Goal: Task Accomplishment & Management: Use online tool/utility

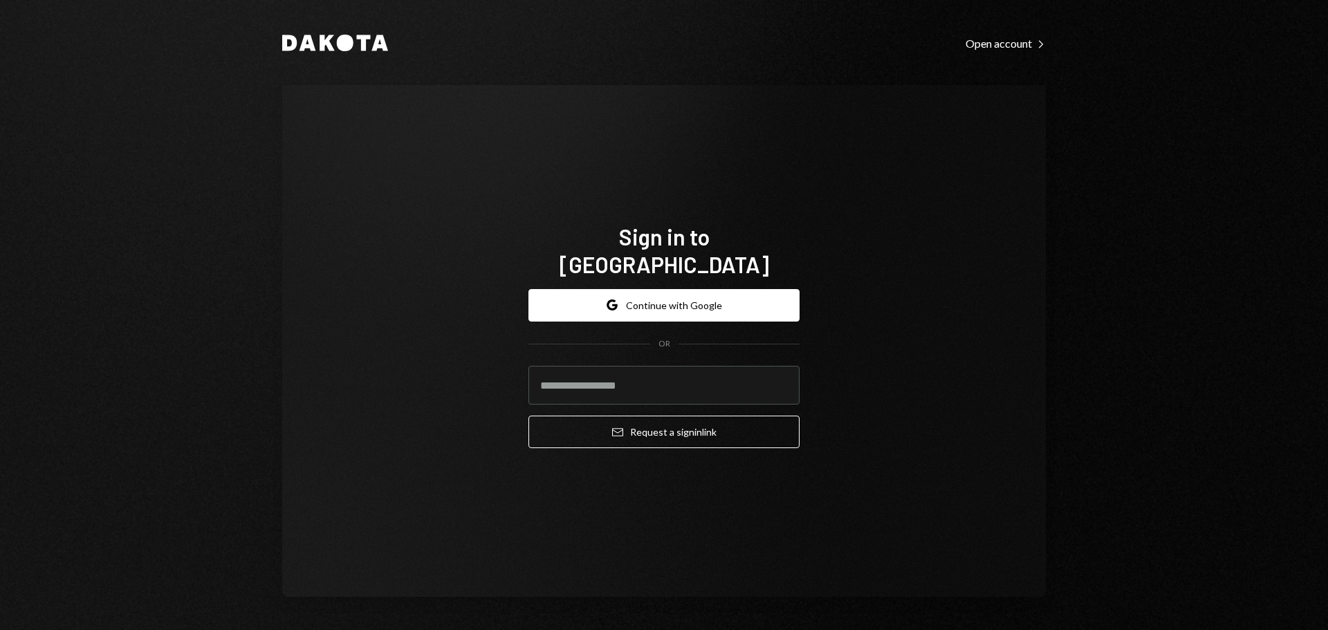
type input "**********"
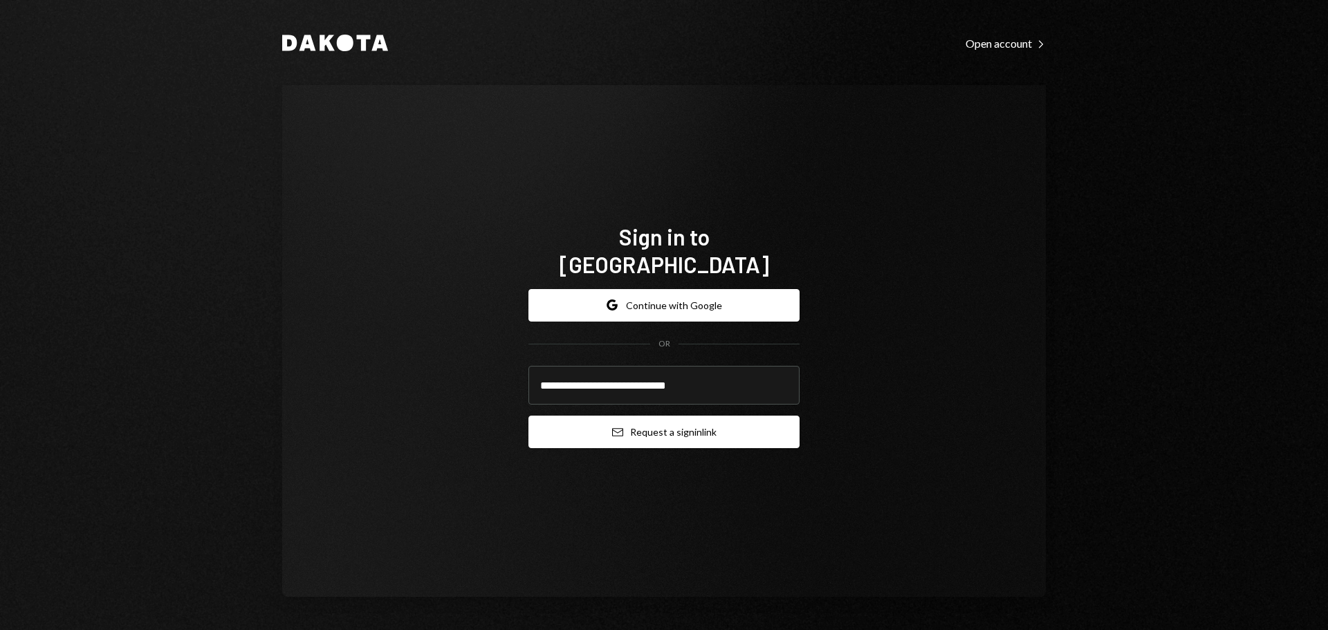
click at [577, 427] on button "Email Request a sign in link" at bounding box center [663, 432] width 271 height 33
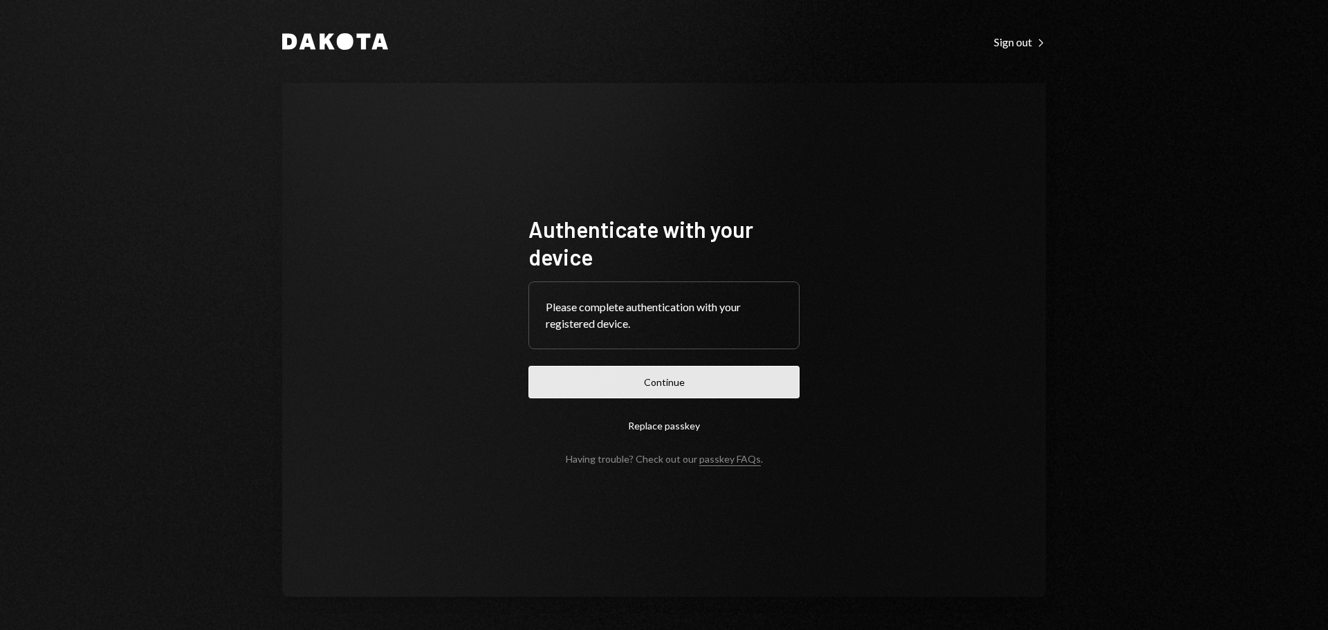
click at [570, 384] on button "Continue" at bounding box center [663, 382] width 271 height 33
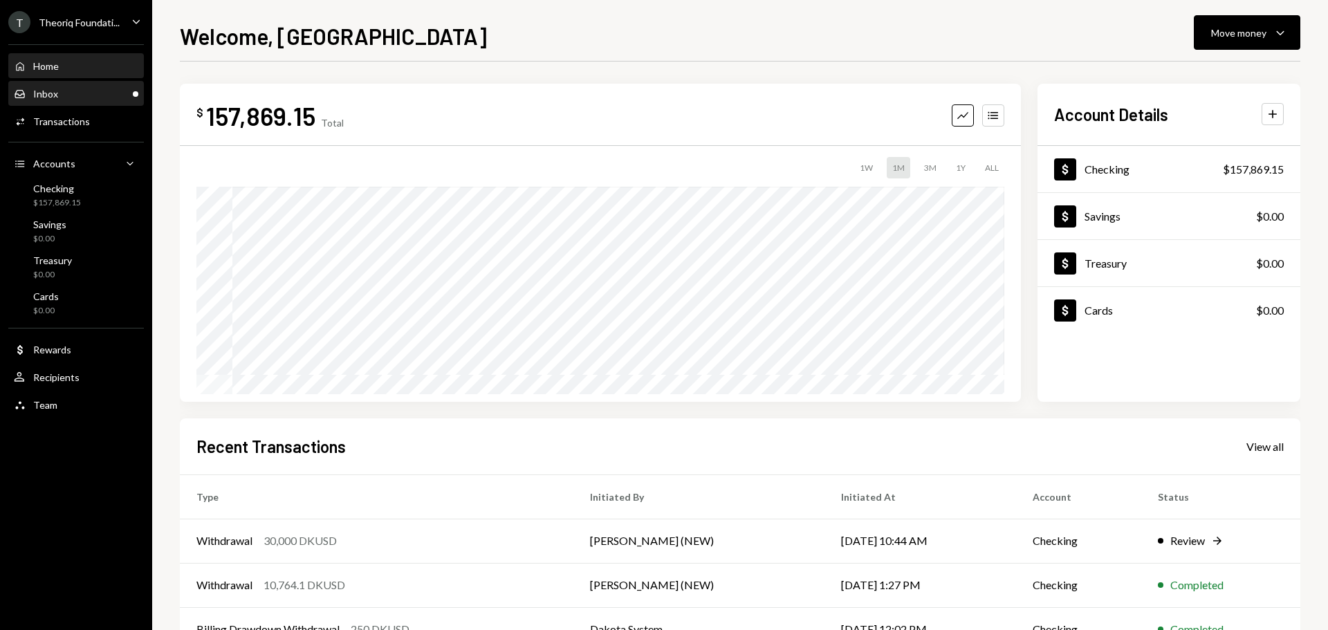
click at [84, 94] on div "Inbox Inbox" at bounding box center [76, 94] width 124 height 12
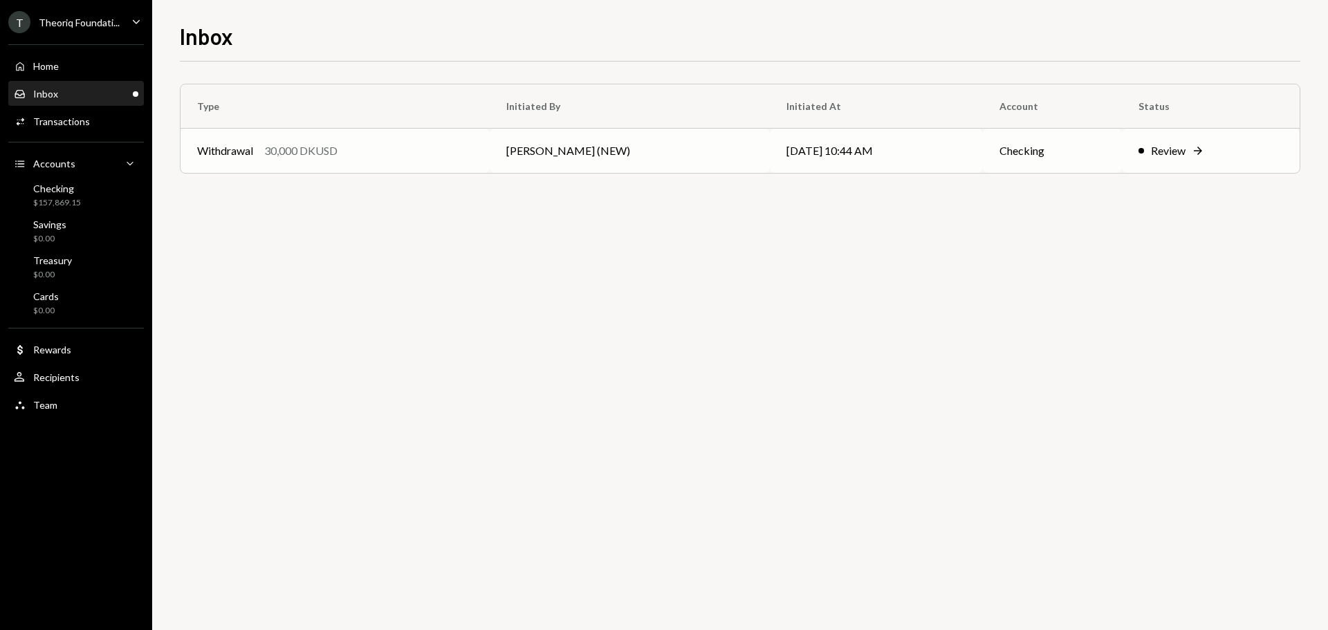
click at [275, 143] on div "30,000 DKUSD" at bounding box center [300, 150] width 73 height 17
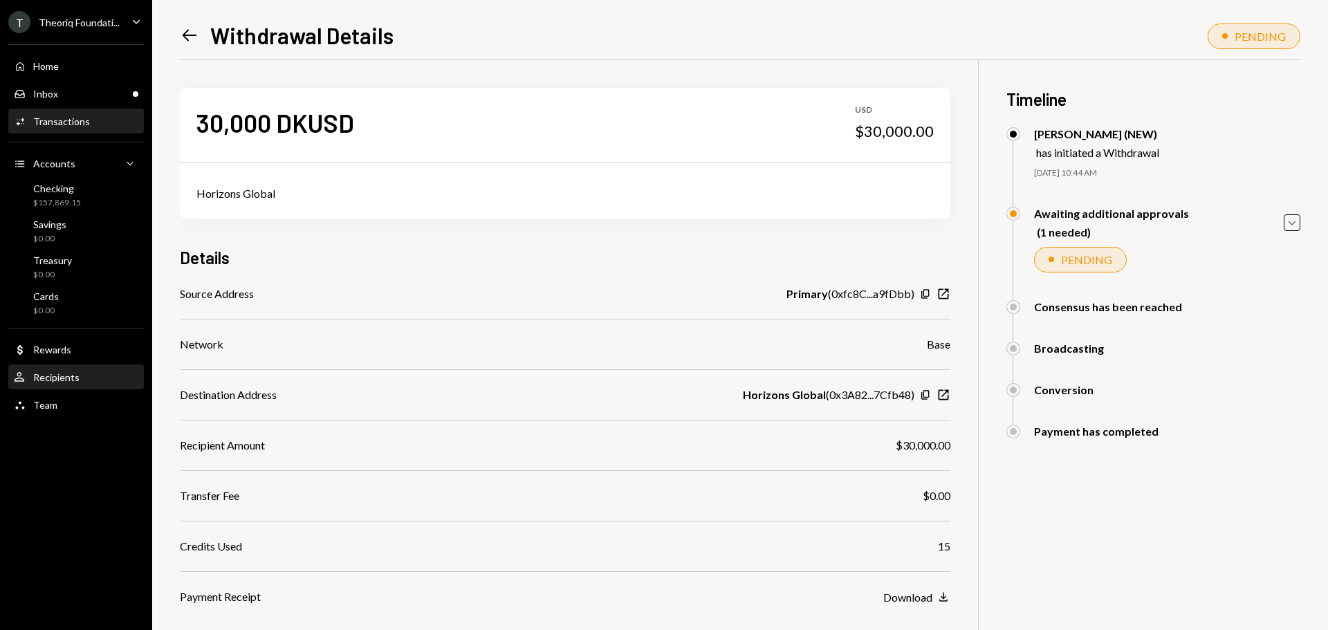
click at [57, 373] on div "Recipients" at bounding box center [56, 377] width 46 height 12
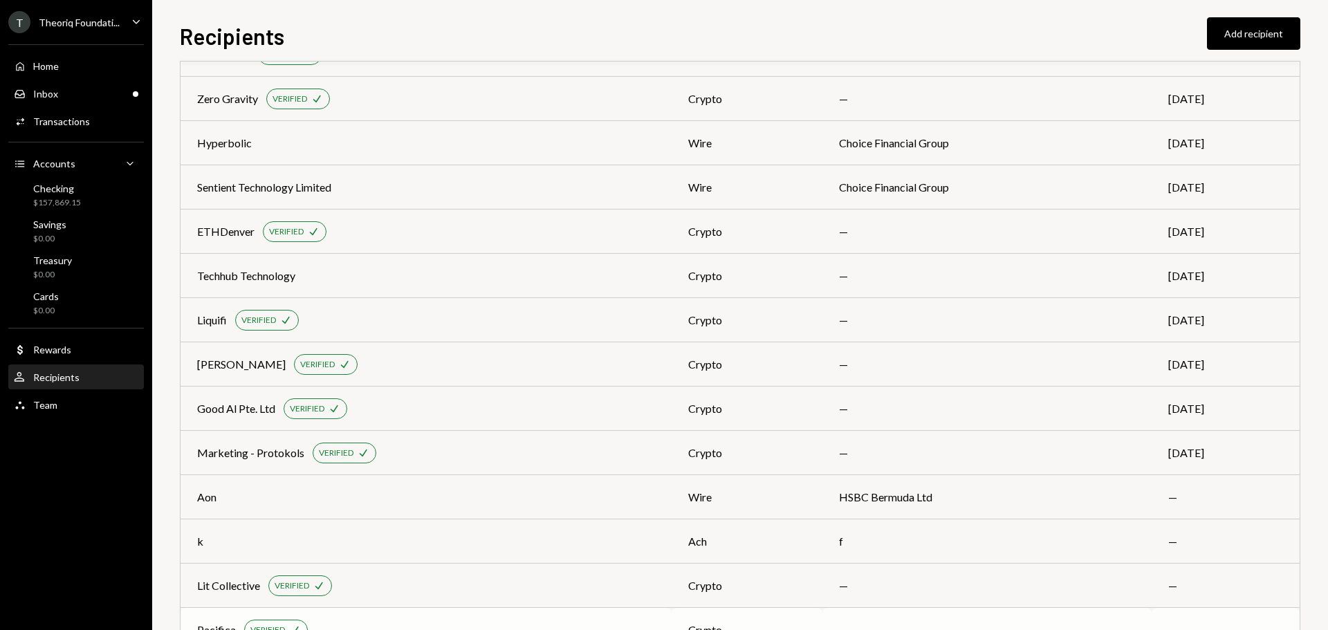
scroll to position [1740, 0]
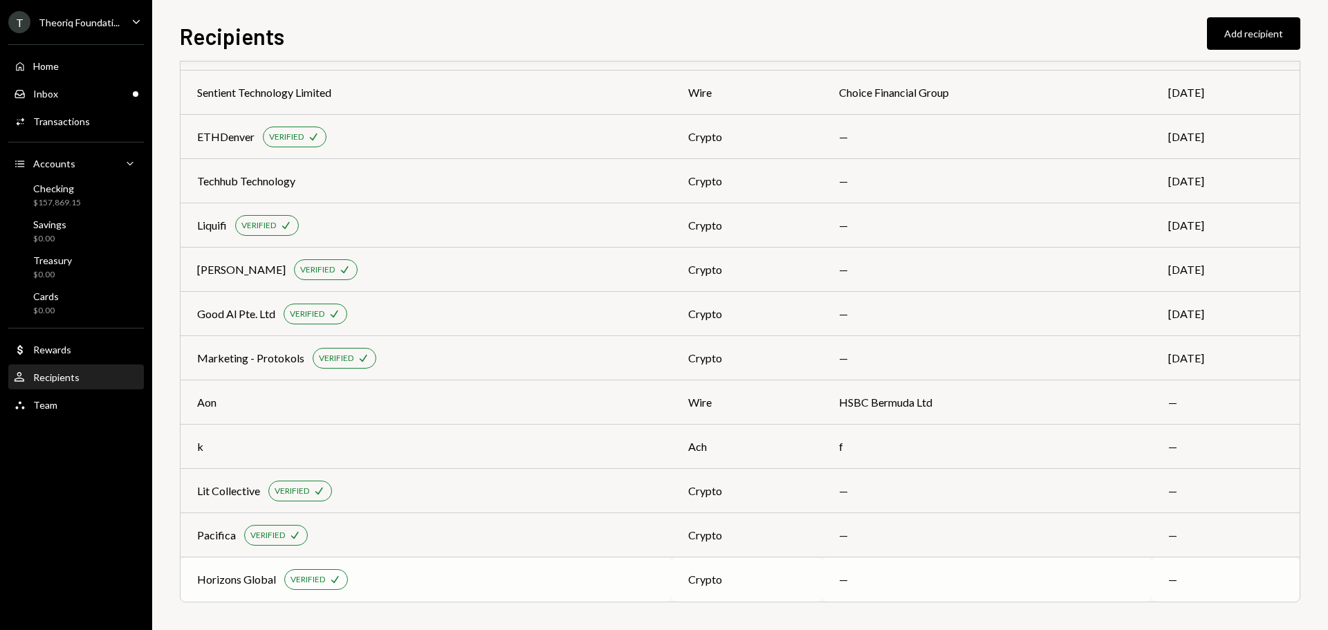
click at [219, 589] on div "Horizons Global VERIFIED Check" at bounding box center [426, 579] width 458 height 21
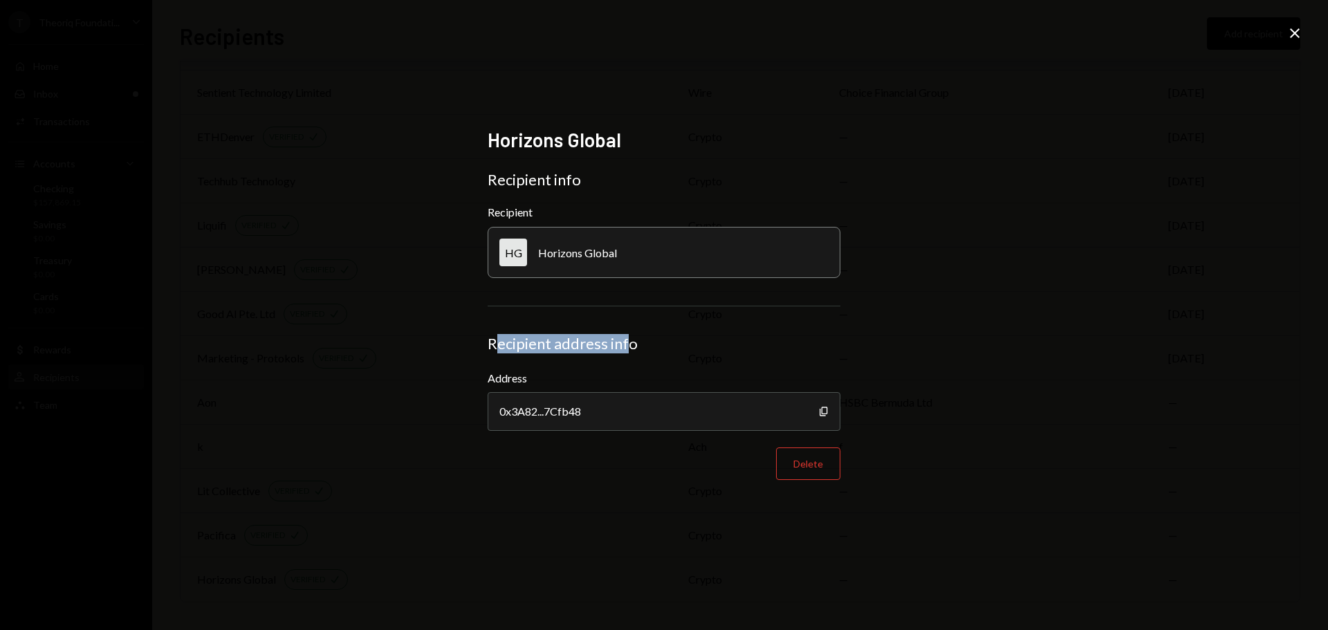
drag, startPoint x: 497, startPoint y: 344, endPoint x: 631, endPoint y: 360, distance: 135.0
click at [631, 360] on form "Recipient info Recipient HG Horizons Global Recipient address info Address 0x3A…" at bounding box center [664, 325] width 353 height 310
click at [1295, 32] on icon "Close" at bounding box center [1294, 33] width 17 height 17
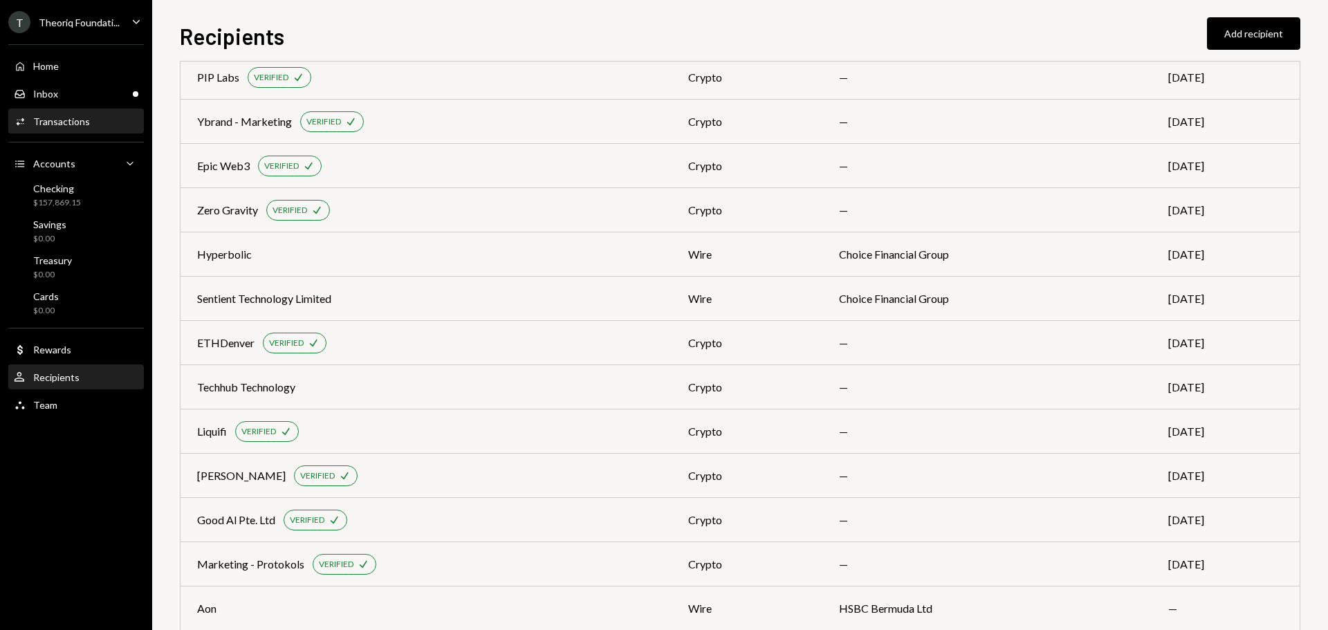
scroll to position [1532, 0]
click at [82, 95] on div "Inbox Inbox" at bounding box center [76, 94] width 124 height 12
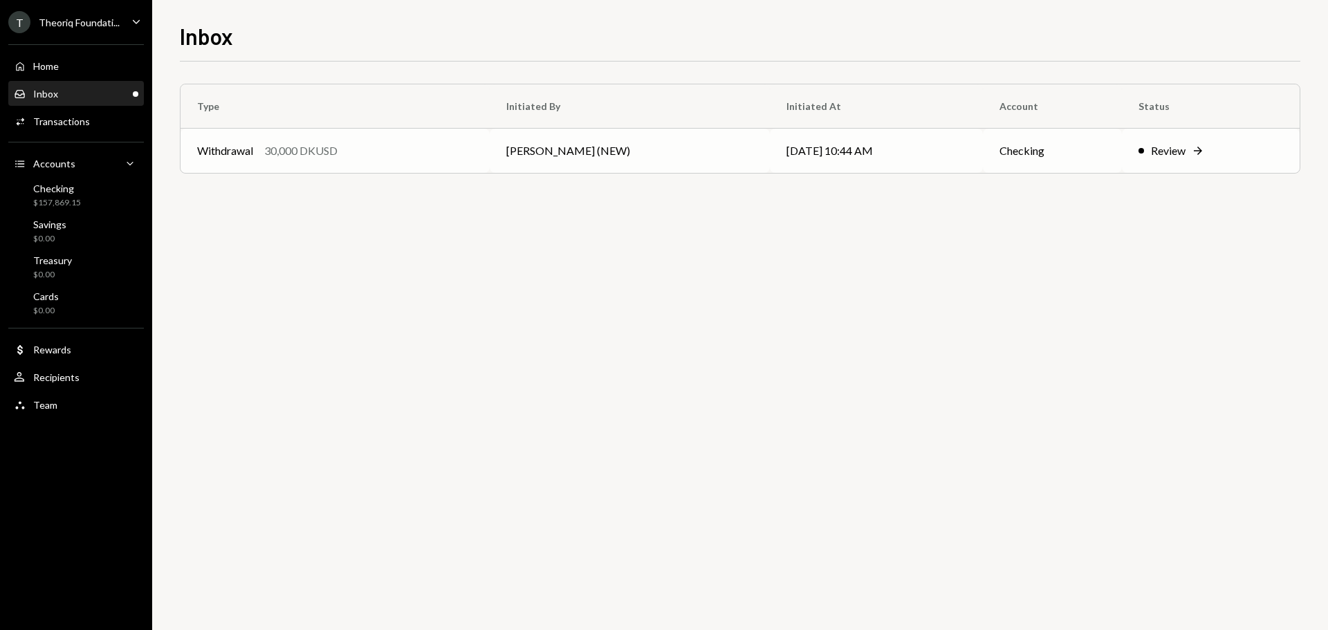
click at [676, 158] on td "Leith Shankland (NEW)" at bounding box center [630, 151] width 280 height 44
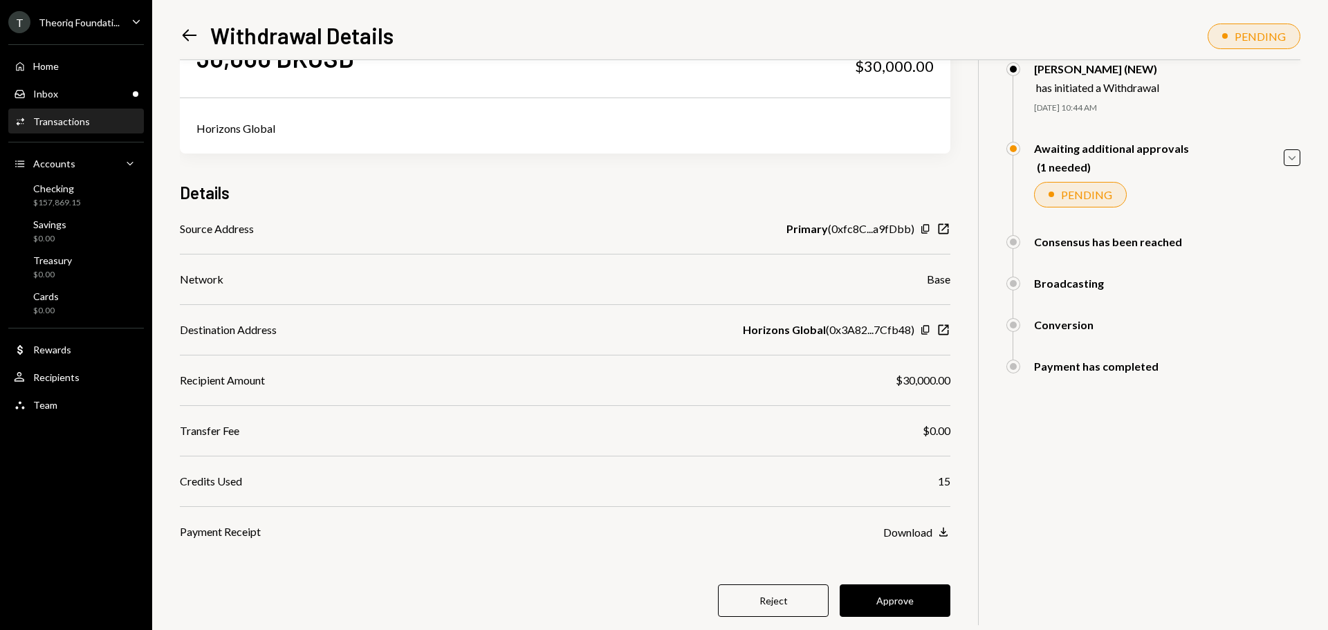
scroll to position [96, 0]
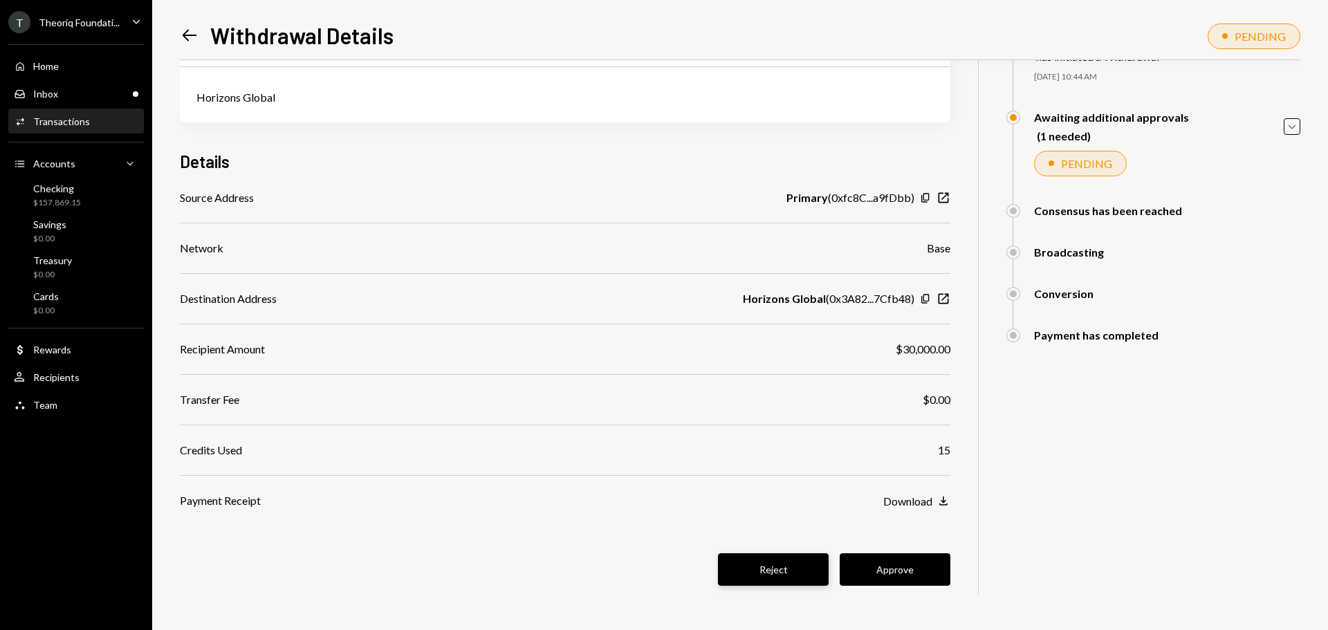
click at [774, 572] on button "Reject" at bounding box center [773, 569] width 111 height 33
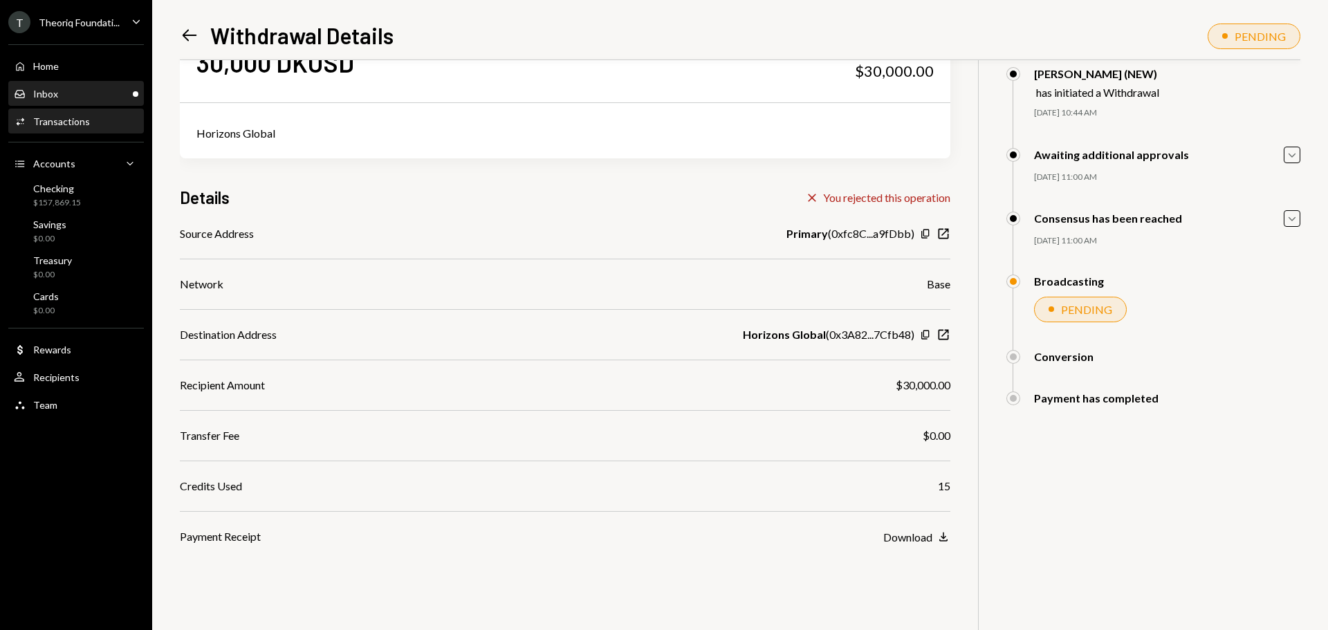
click at [100, 88] on div "Inbox Inbox" at bounding box center [76, 94] width 124 height 12
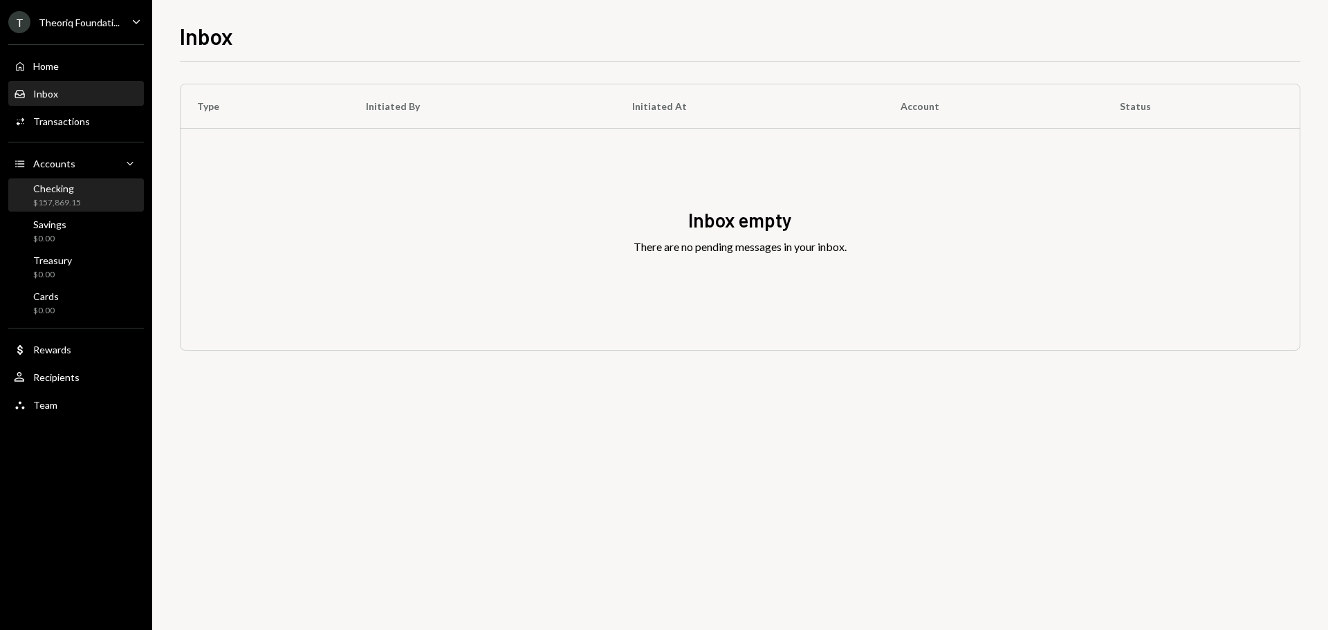
click at [67, 190] on div "Checking" at bounding box center [57, 189] width 48 height 12
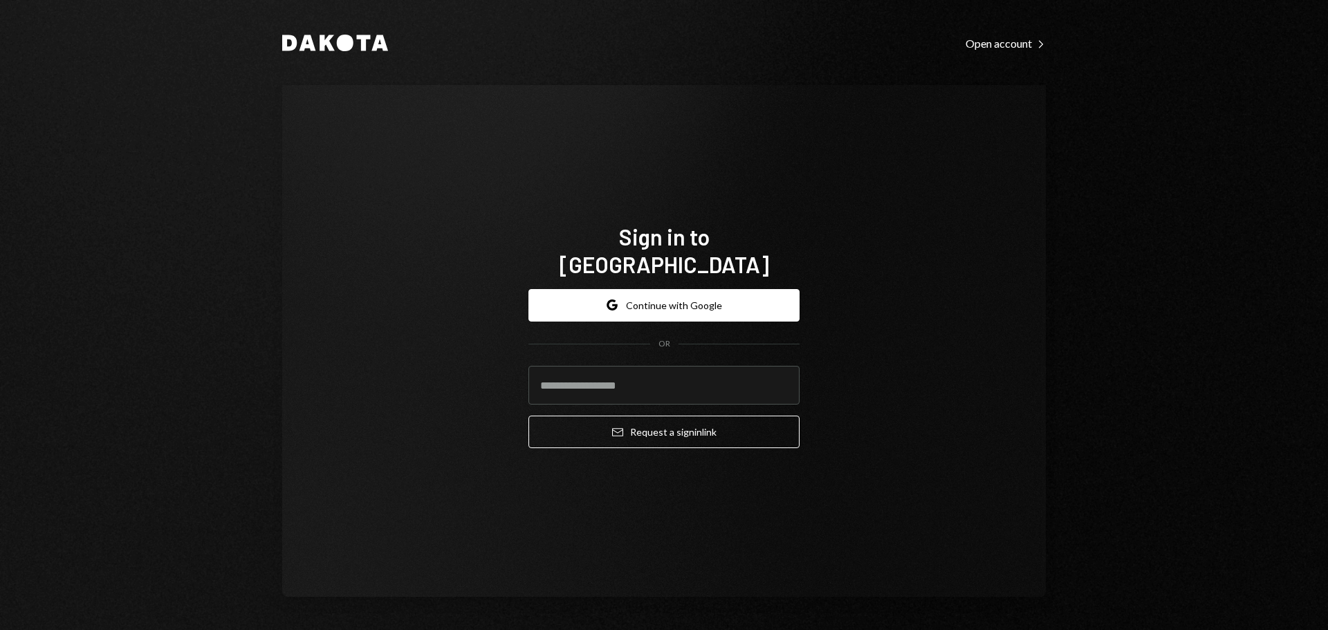
type input "**********"
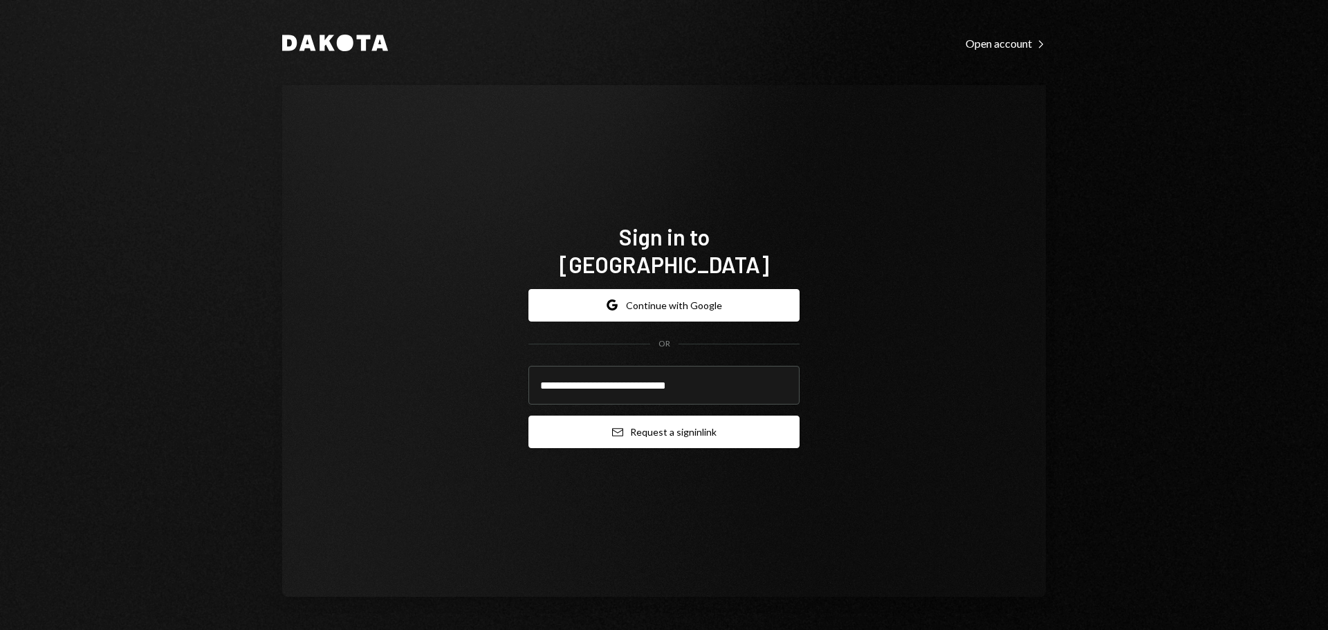
click at [599, 419] on button "Email Request a sign in link" at bounding box center [663, 432] width 271 height 33
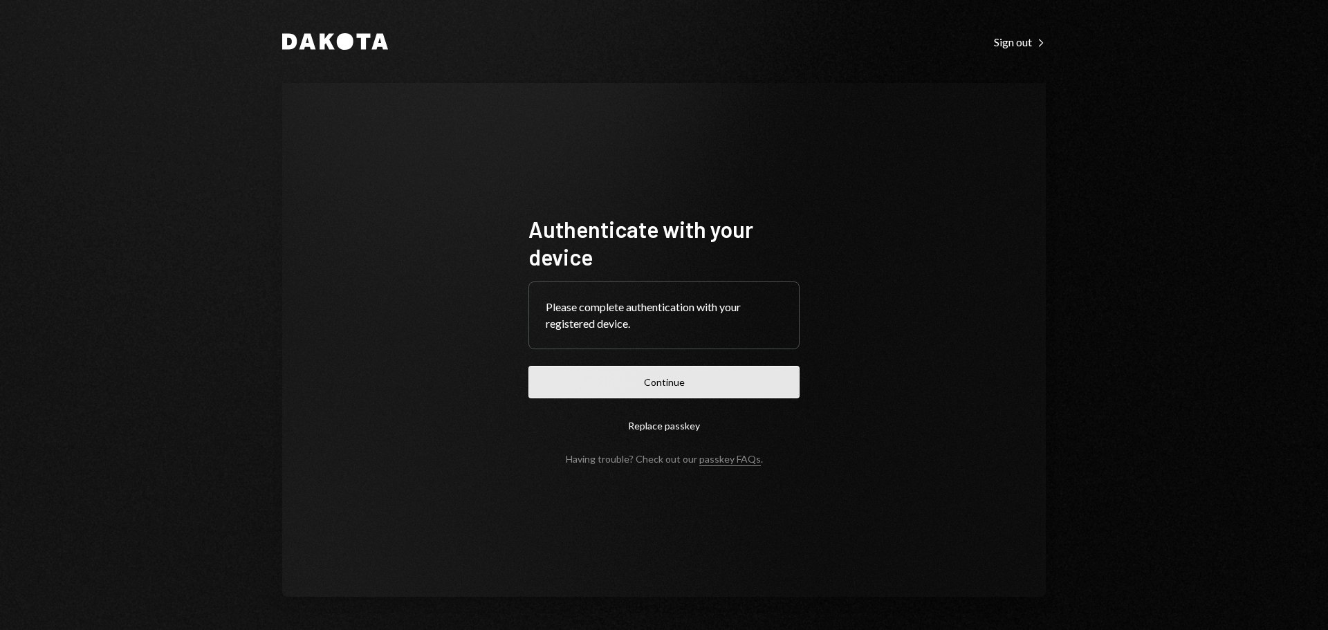
click at [725, 380] on button "Continue" at bounding box center [663, 382] width 271 height 33
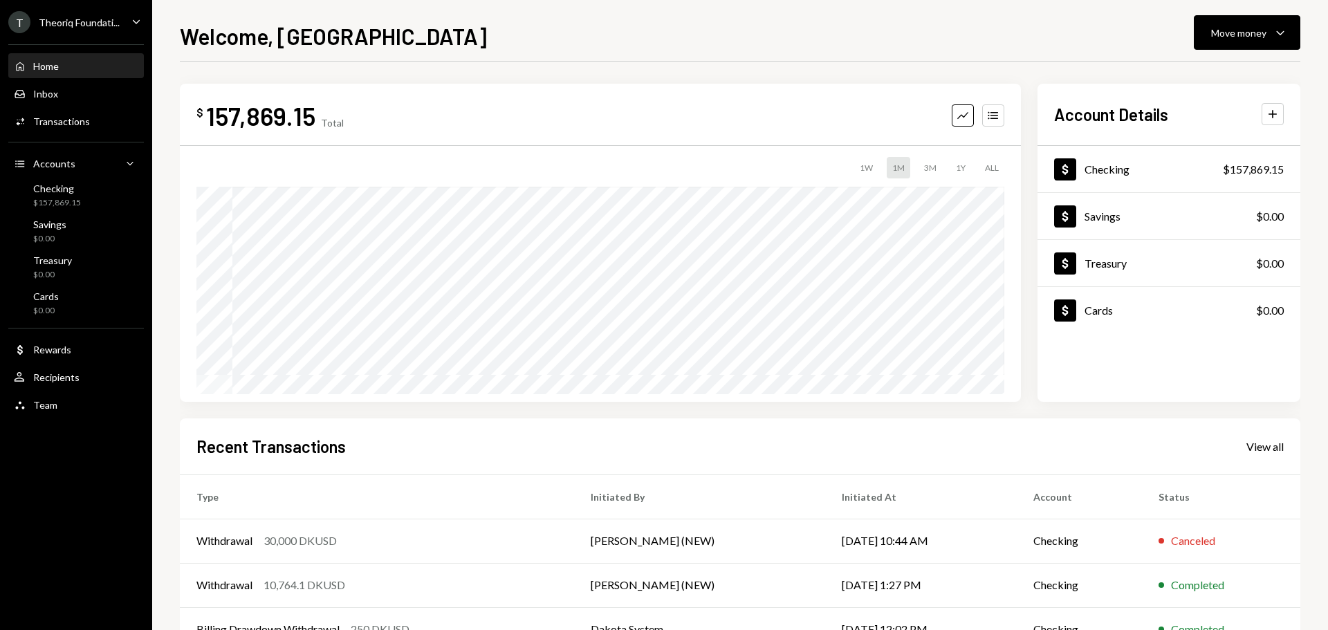
click at [113, 22] on div "Theoriq Foundati..." at bounding box center [79, 23] width 81 height 12
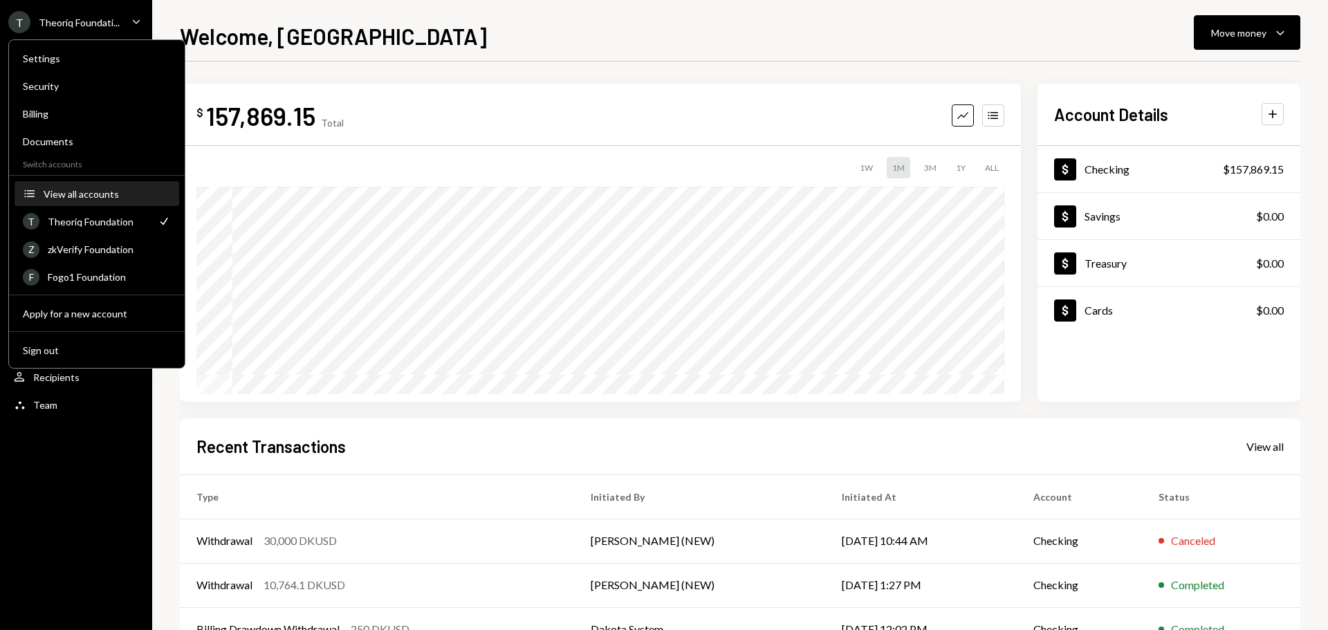
click at [87, 200] on button "Accounts View all accounts" at bounding box center [97, 194] width 165 height 25
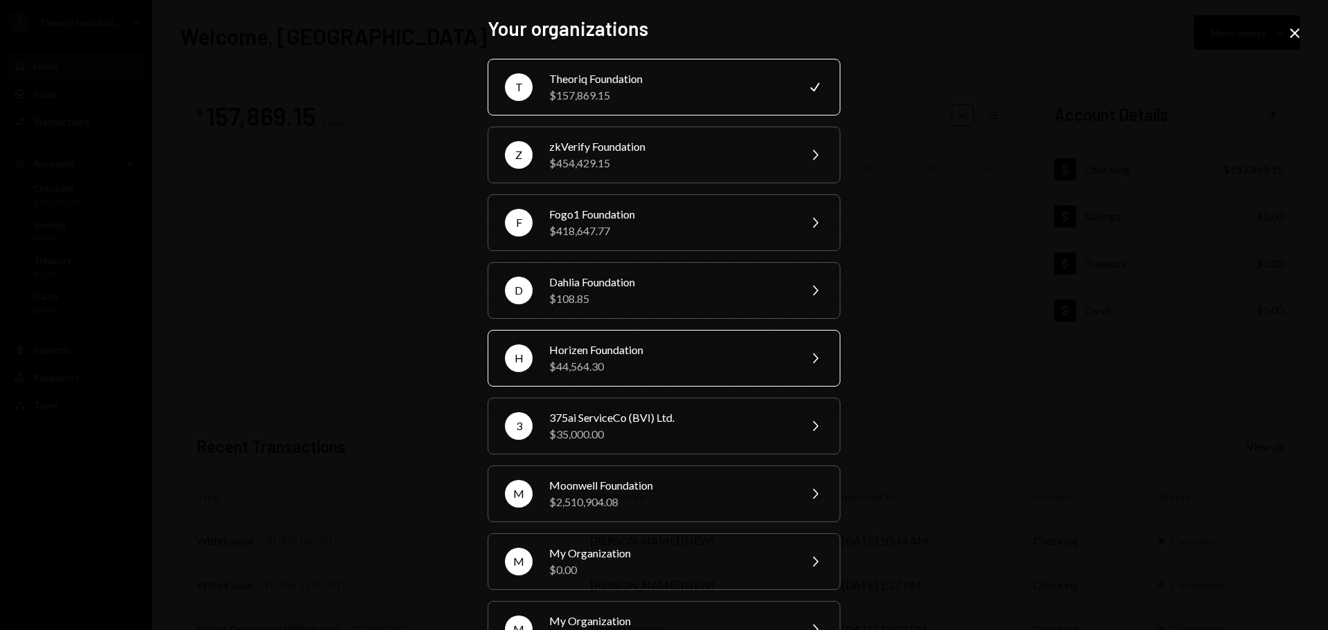
click at [577, 360] on div "$44,564.30" at bounding box center [669, 366] width 241 height 17
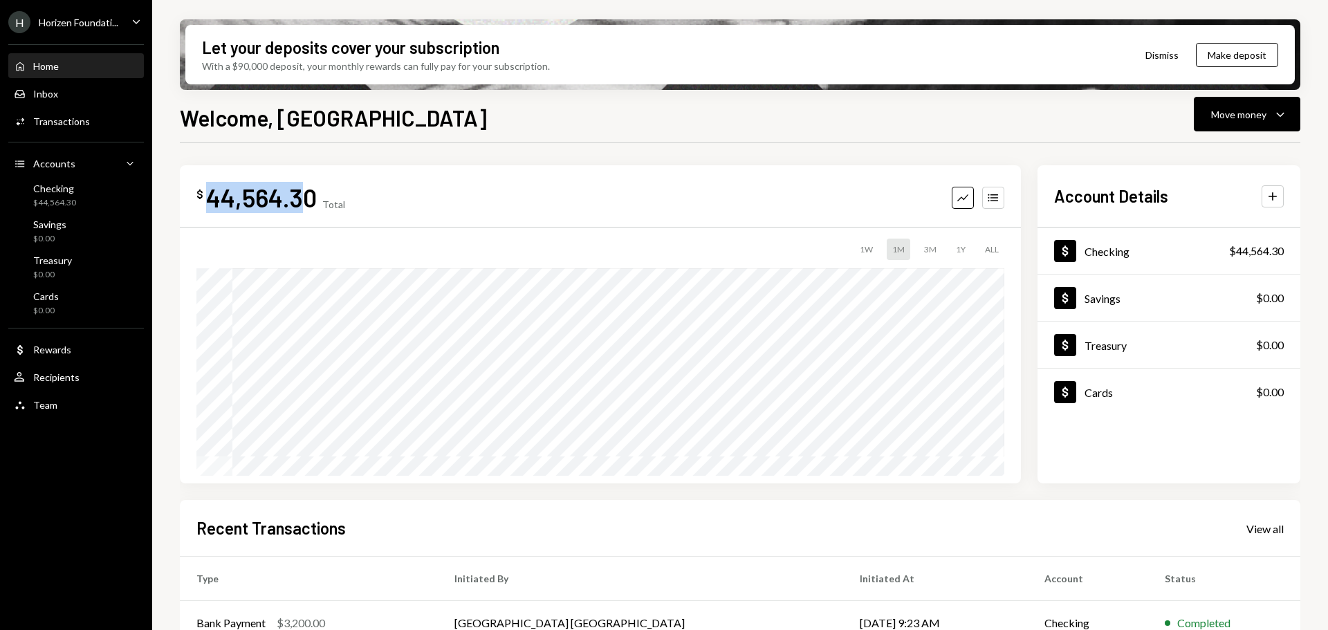
drag, startPoint x: 207, startPoint y: 201, endPoint x: 309, endPoint y: 206, distance: 102.5
click at [309, 206] on div "$ 44,564.30" at bounding box center [256, 197] width 120 height 31
click at [297, 205] on div "44,564.30" at bounding box center [261, 197] width 111 height 31
click at [1221, 119] on div "Move money" at bounding box center [1238, 114] width 55 height 15
click at [1212, 164] on div "Withdraw Send" at bounding box center [1225, 155] width 138 height 31
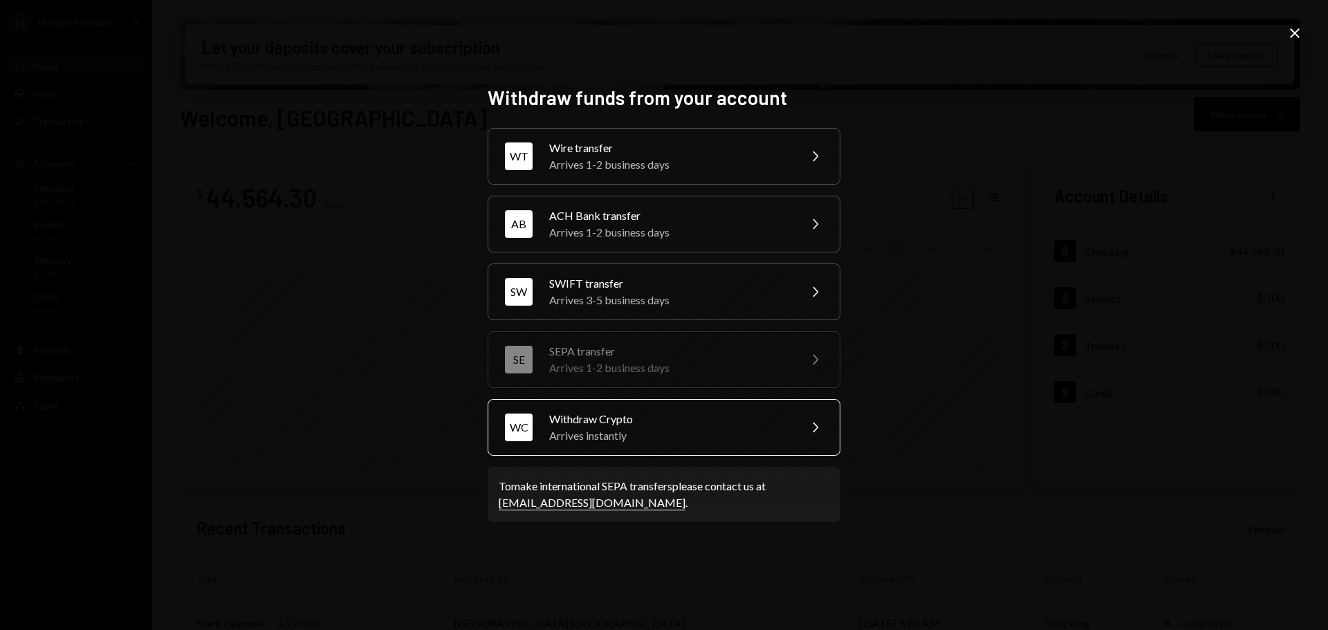
click at [647, 425] on div "Withdraw Crypto" at bounding box center [669, 419] width 241 height 17
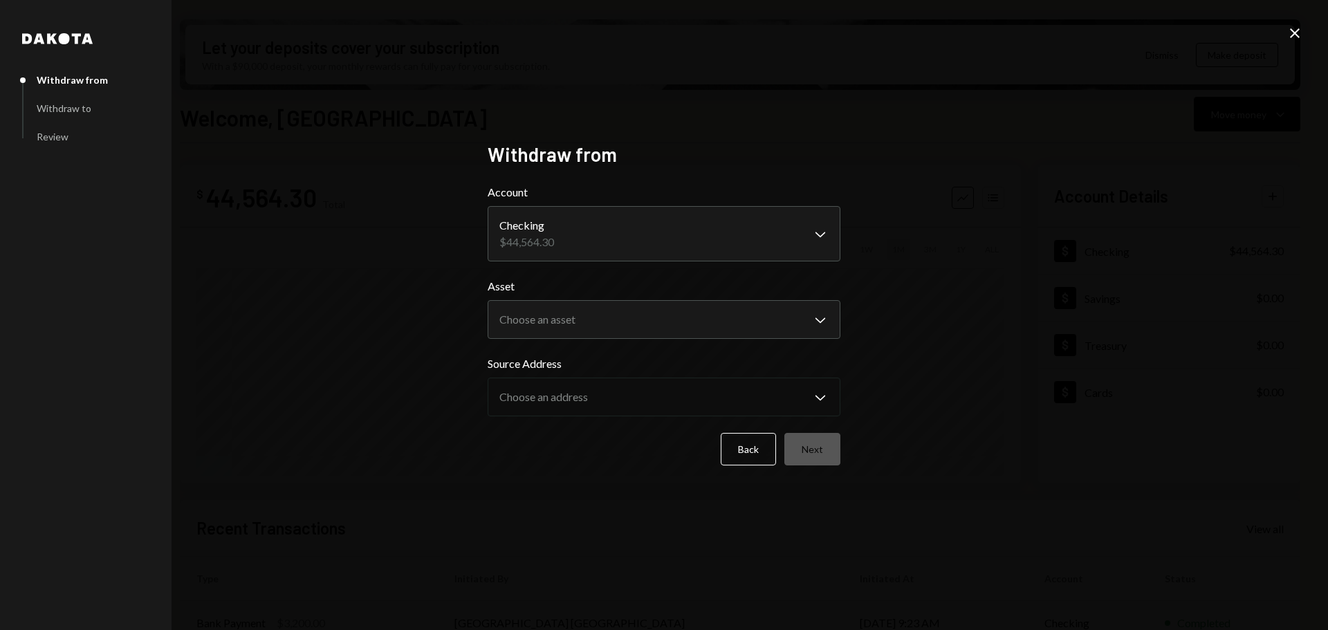
click at [1295, 30] on icon "Close" at bounding box center [1294, 33] width 17 height 17
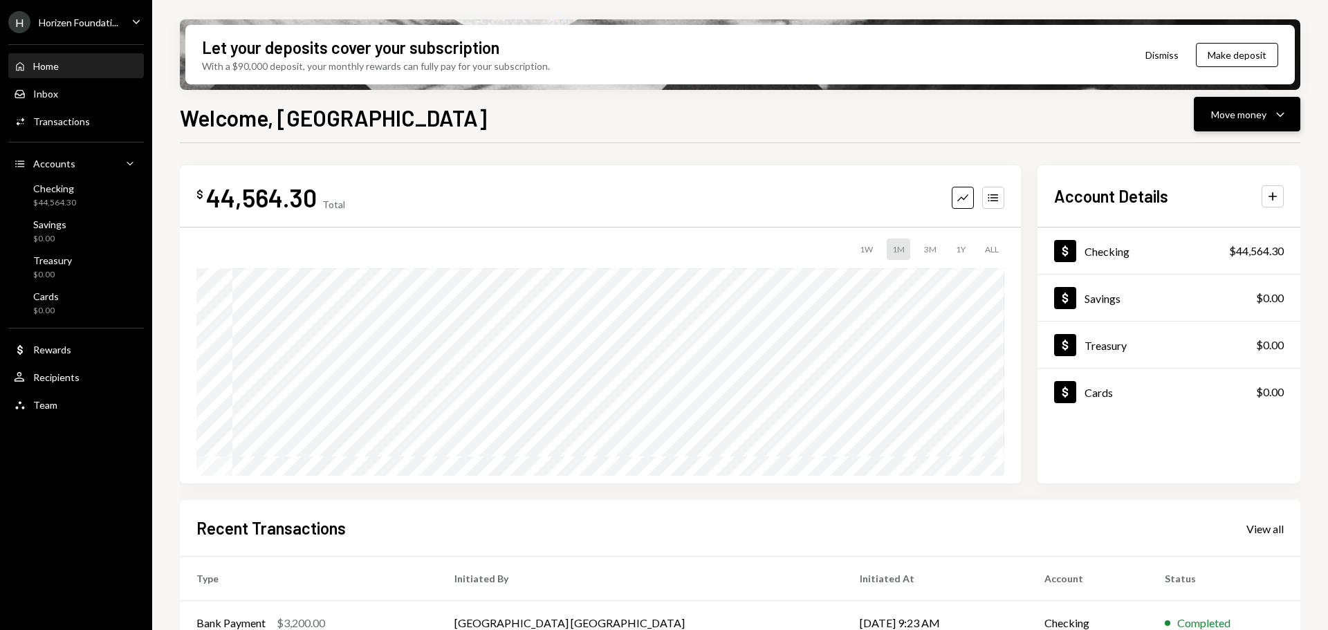
click at [1220, 122] on div "Move money Caret Down" at bounding box center [1247, 114] width 72 height 17
click at [1210, 145] on div "Withdraw Send" at bounding box center [1225, 155] width 138 height 31
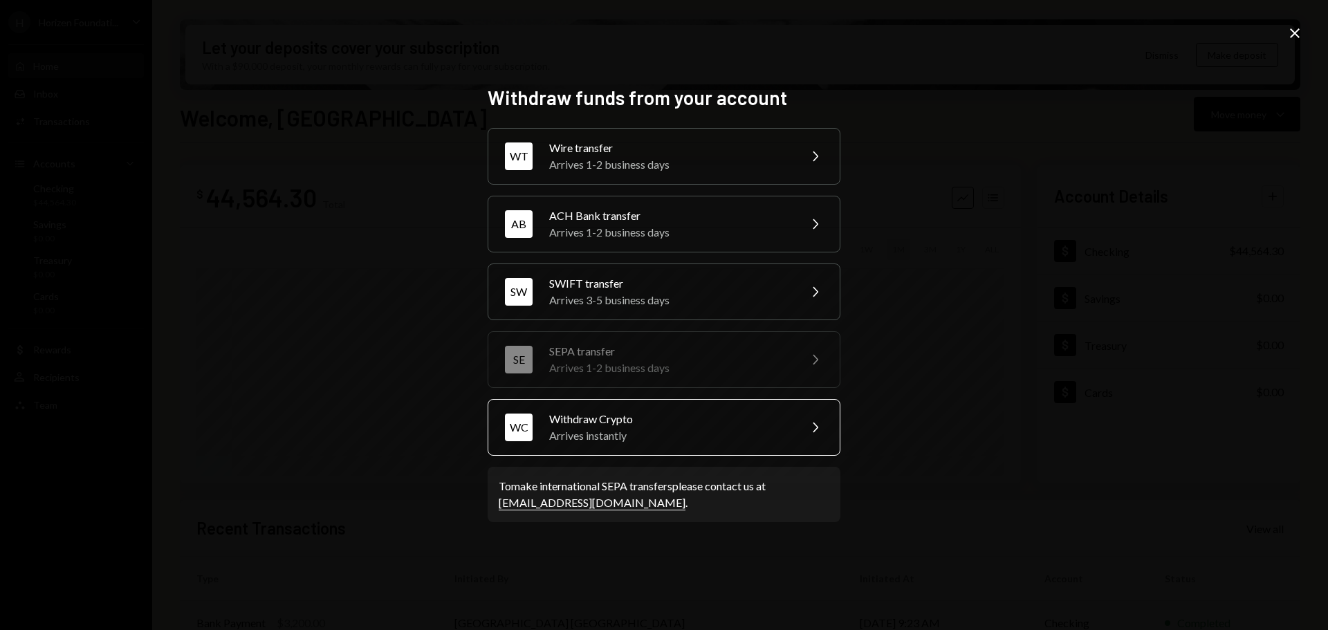
click at [604, 435] on div "Arrives instantly" at bounding box center [669, 435] width 241 height 17
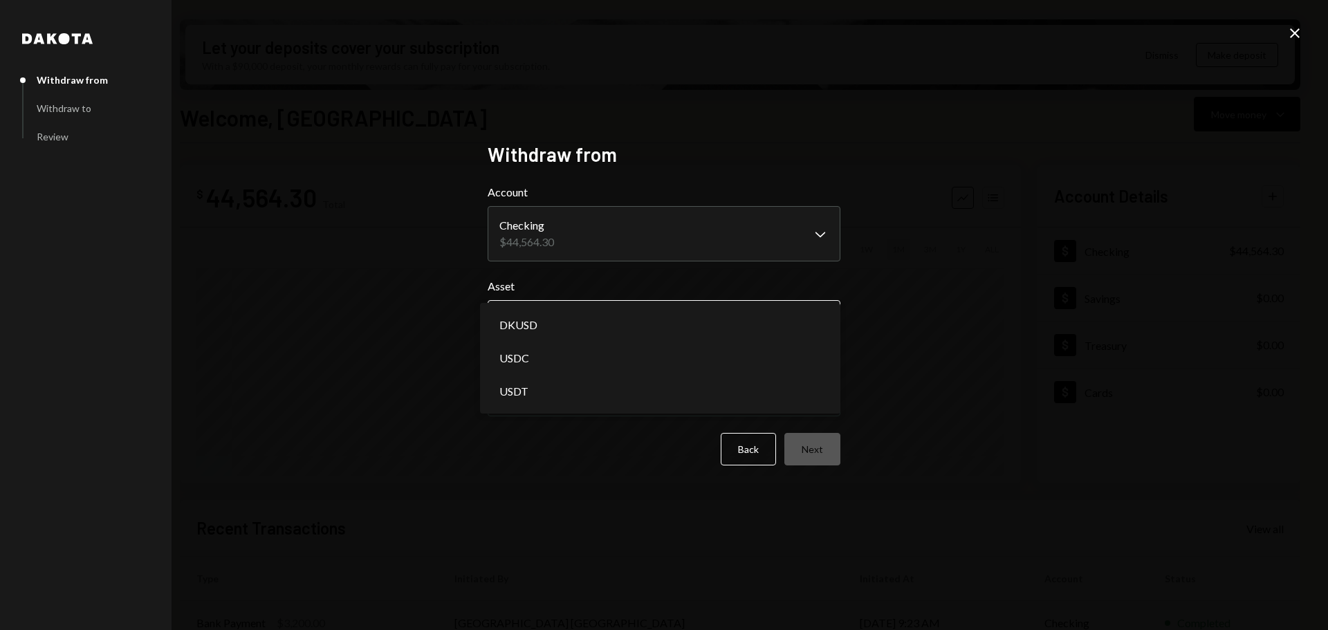
click at [551, 304] on body "H Horizen Foundati... Caret Down Home Home Inbox Inbox Activities Transactions …" at bounding box center [664, 315] width 1328 height 630
select select "*****"
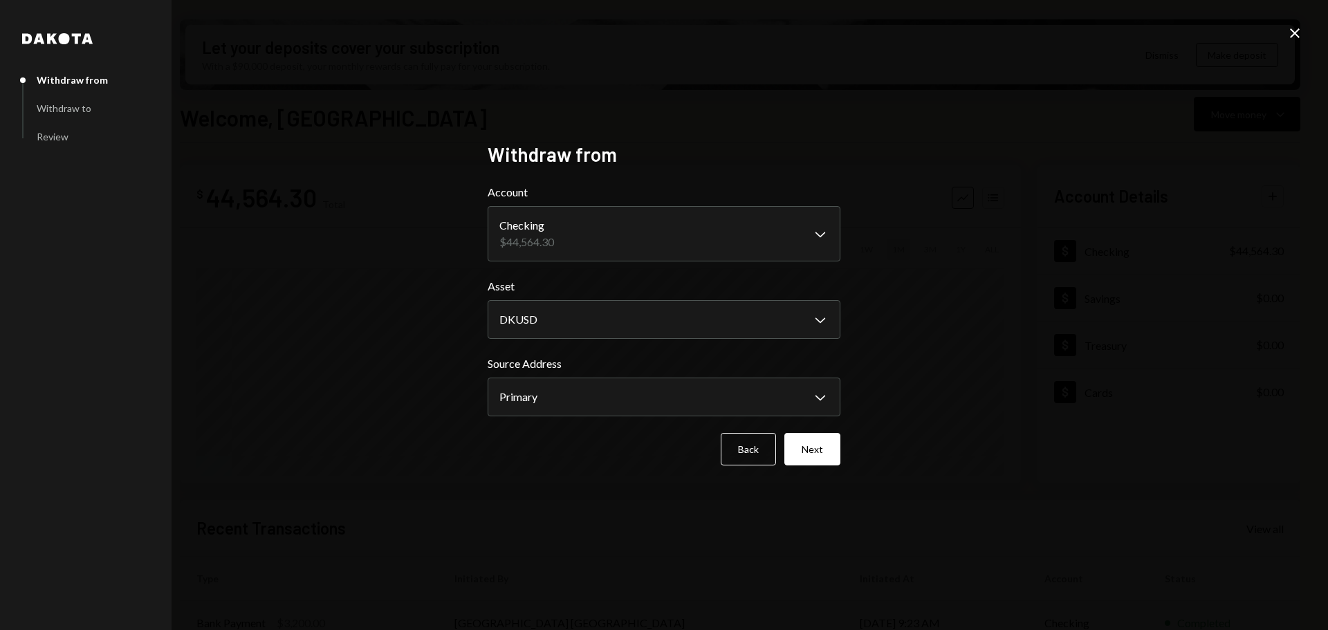
click at [1288, 34] on icon "Close" at bounding box center [1294, 33] width 17 height 17
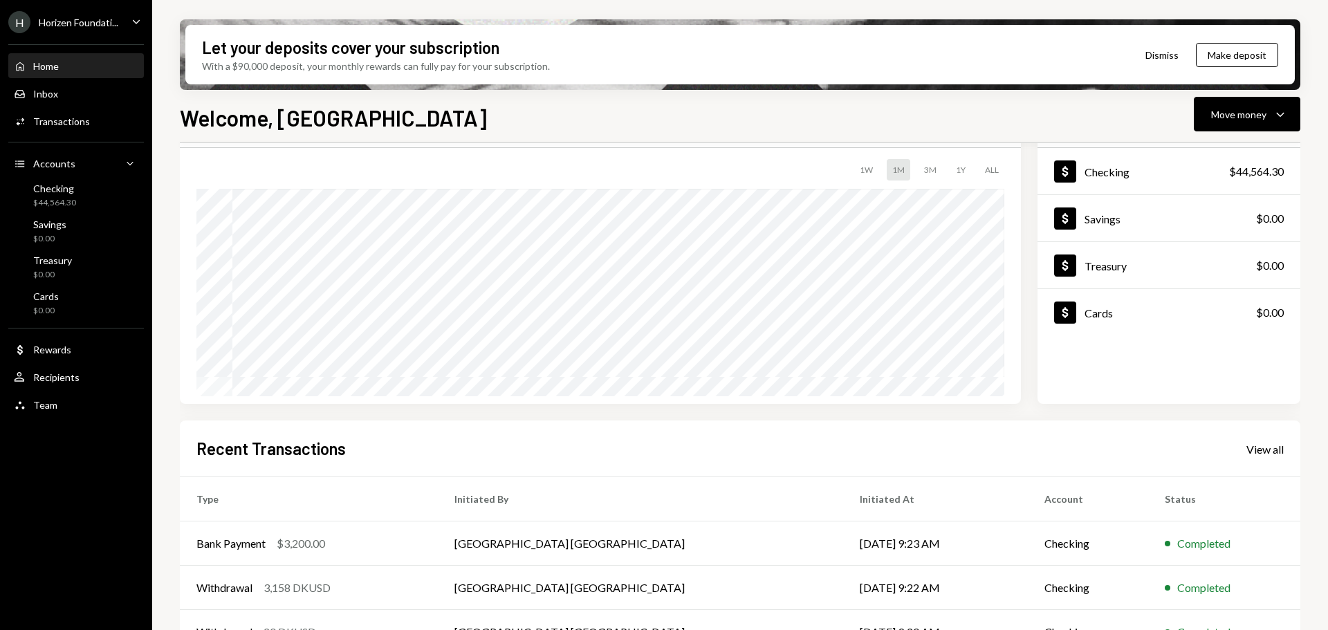
scroll to position [138, 0]
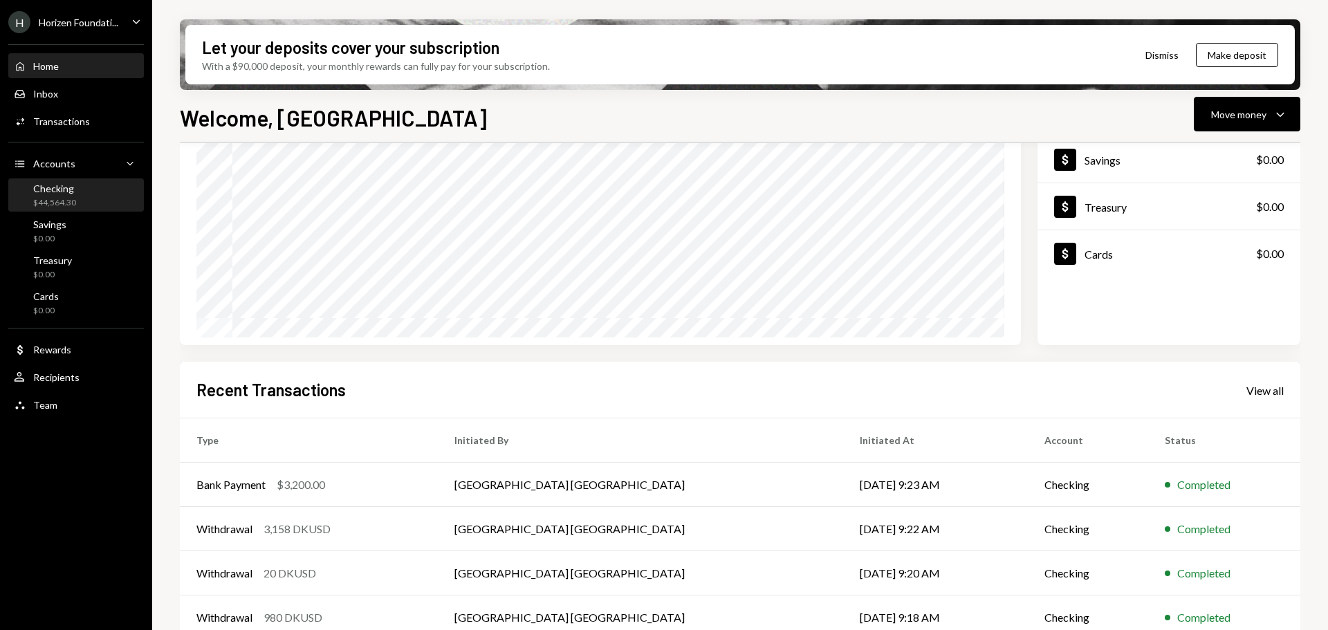
click at [28, 198] on div "Checking $44,564.30" at bounding box center [45, 196] width 62 height 26
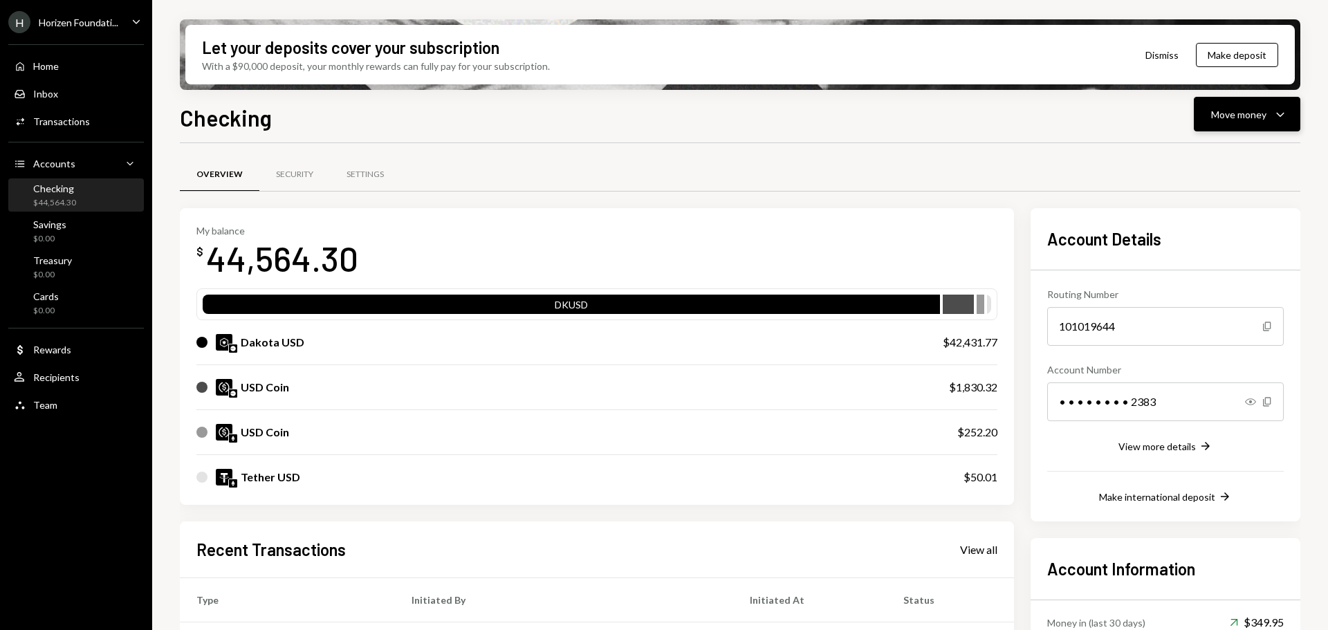
click at [1243, 115] on div "Move money" at bounding box center [1238, 114] width 55 height 15
click at [1221, 158] on div "Send" at bounding box center [1235, 156] width 101 height 15
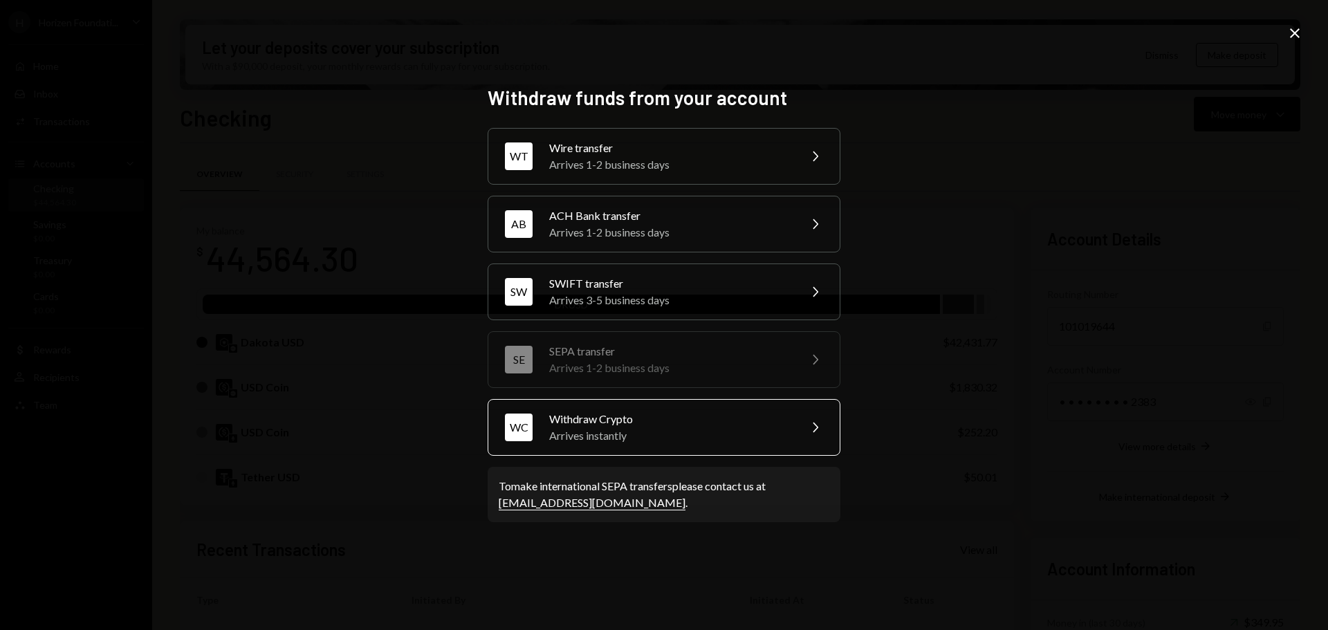
click at [621, 427] on div "Arrives instantly" at bounding box center [669, 435] width 241 height 17
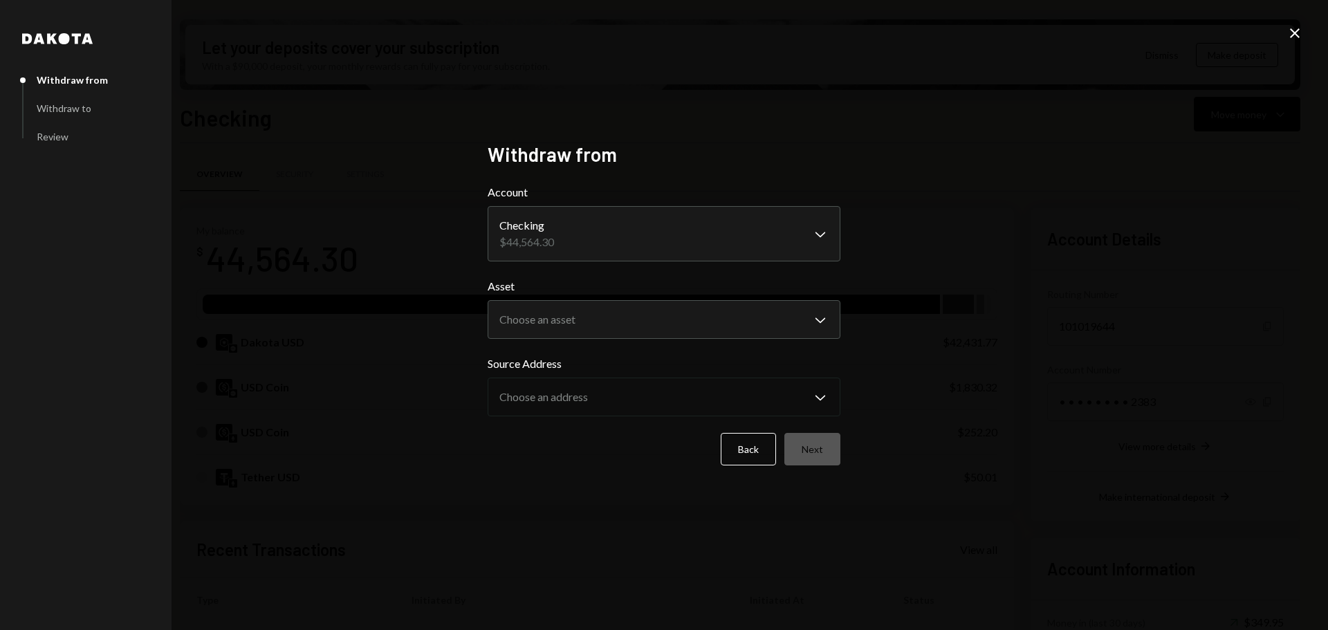
click at [605, 342] on form "**********" at bounding box center [664, 324] width 353 height 281
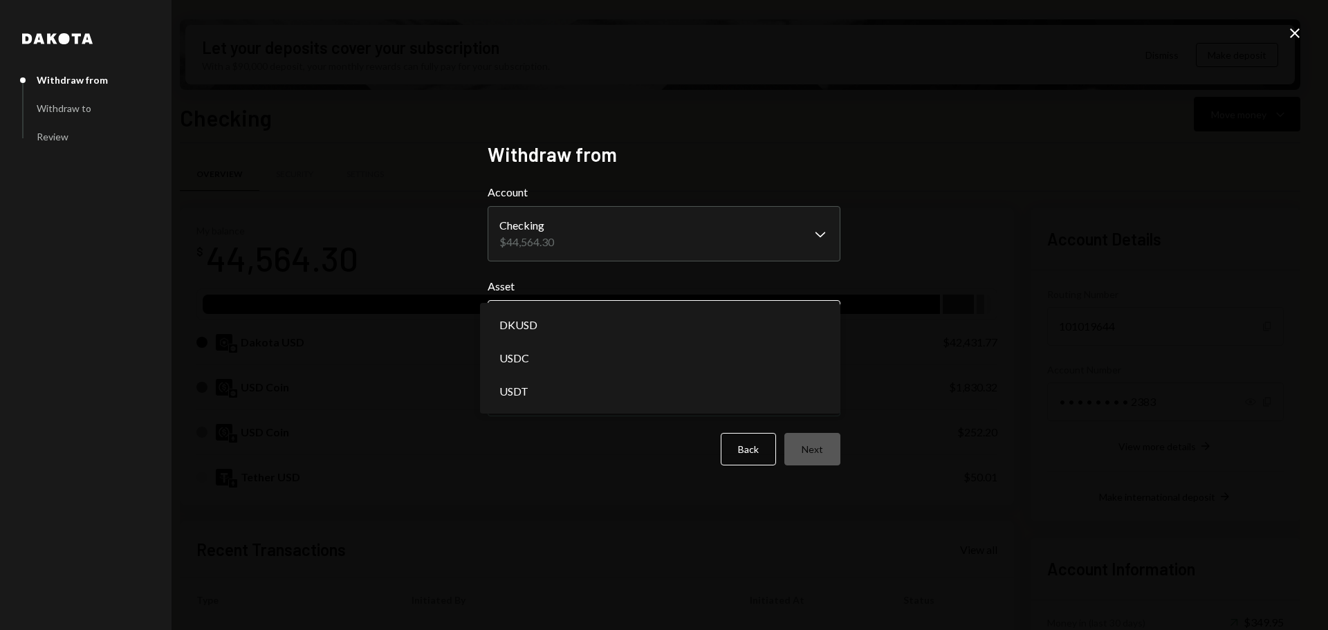
click at [599, 324] on body "H Horizen Foundati... Caret Down Home Home Inbox Inbox Activities Transactions …" at bounding box center [664, 315] width 1328 height 630
select select "*****"
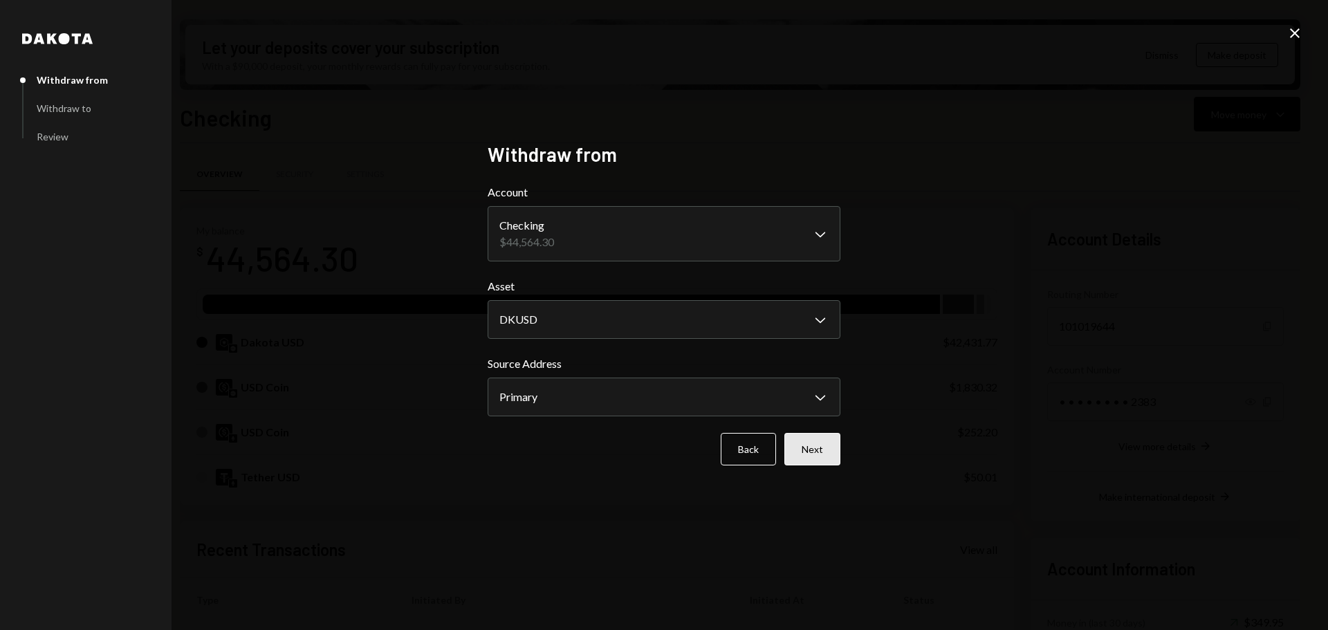
click at [811, 442] on button "Next" at bounding box center [812, 449] width 56 height 33
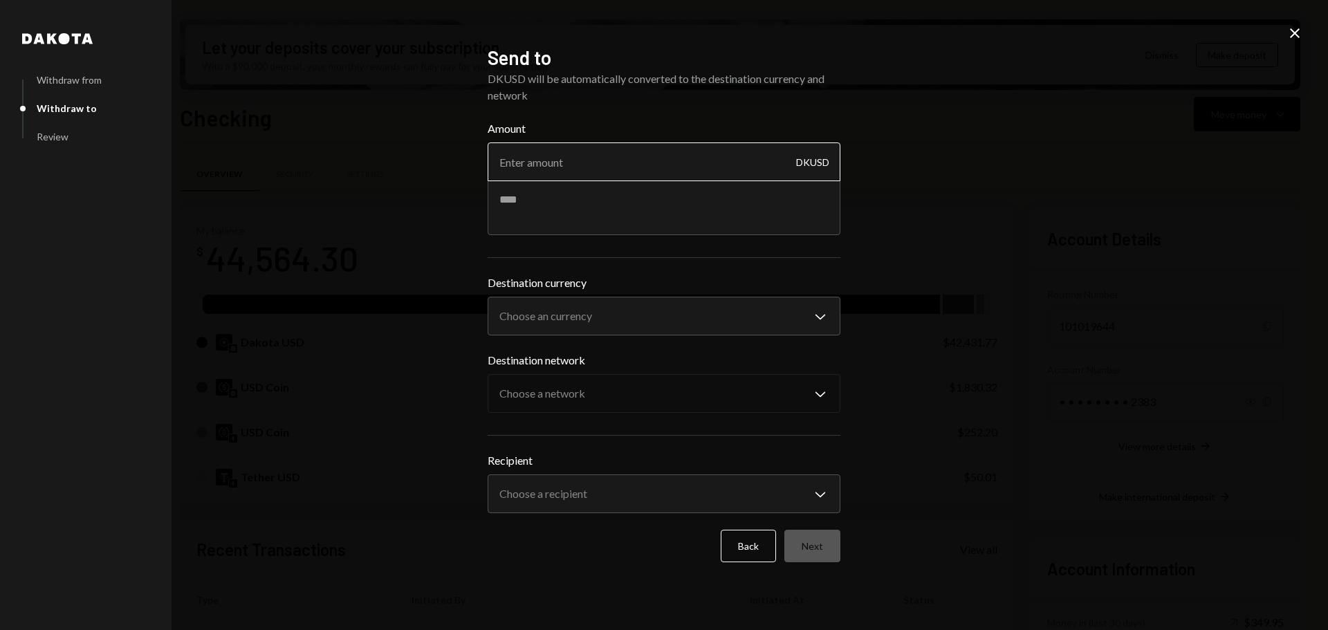
click at [584, 175] on input "Amount" at bounding box center [664, 161] width 353 height 39
type input "19980"
click at [530, 218] on textarea at bounding box center [664, 207] width 353 height 55
type textarea "*"
type textarea "**********"
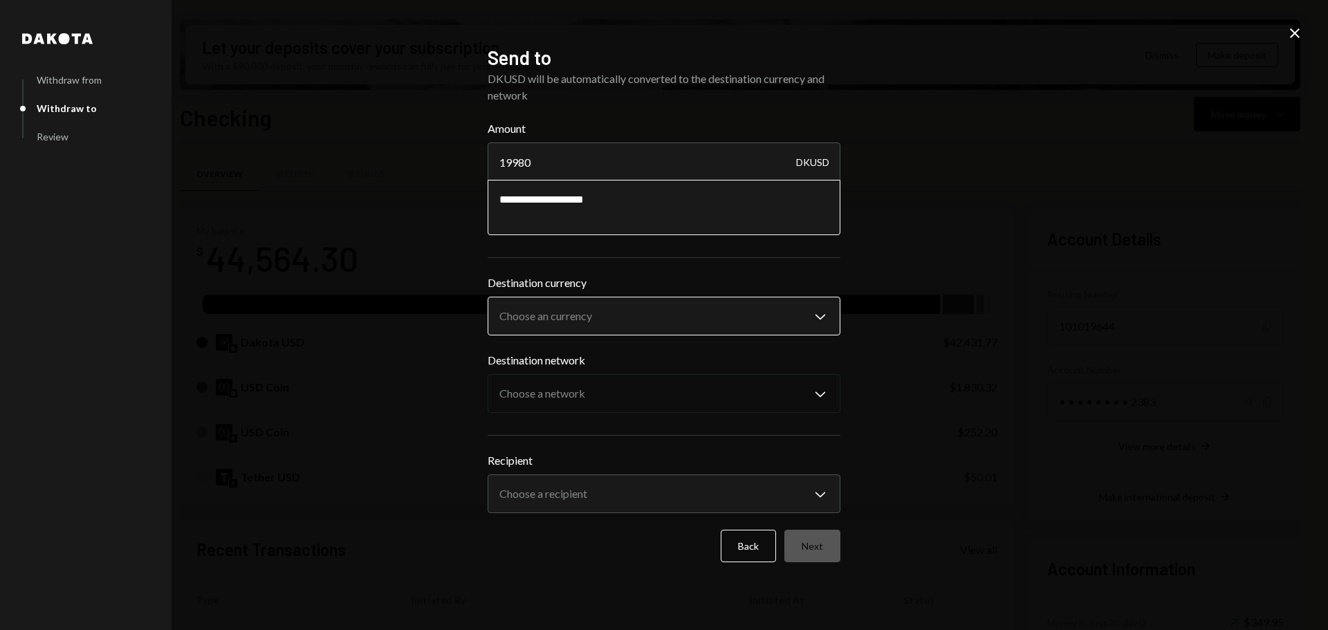
click at [584, 313] on body "H Horizen Foundati... Caret Down Home Home Inbox Inbox Activities Transactions …" at bounding box center [664, 315] width 1328 height 630
select select "****"
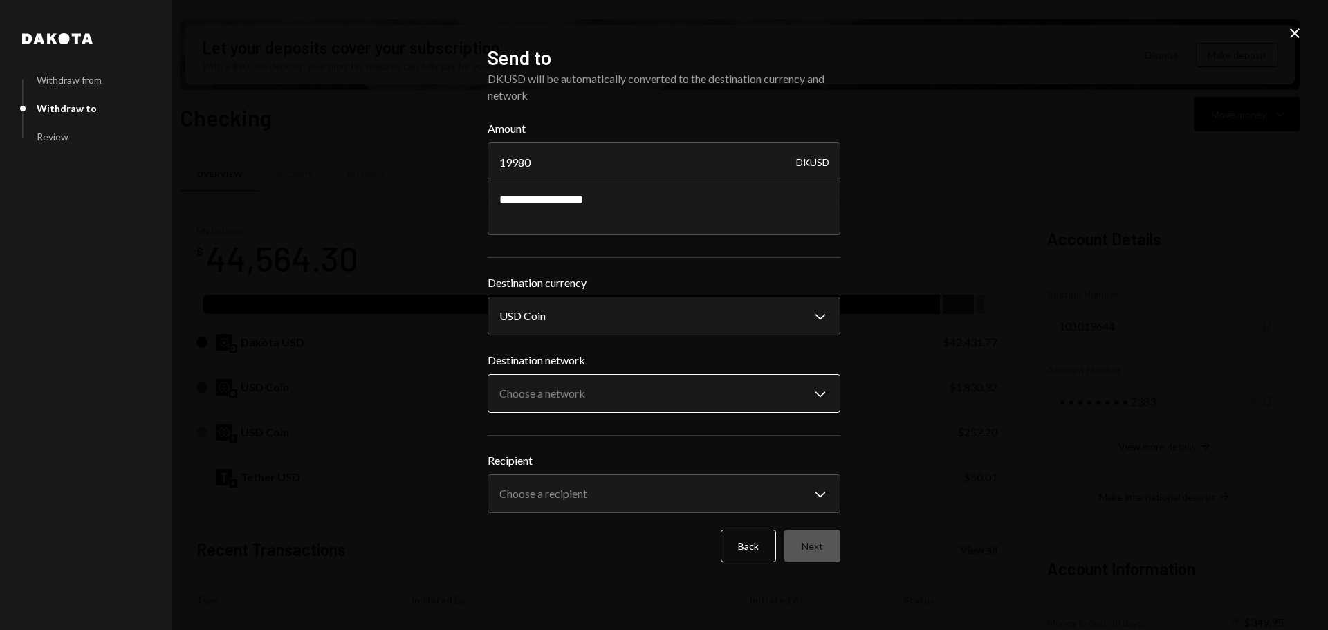
click at [537, 398] on body "H Horizen Foundati... Caret Down Home Home Inbox Inbox Activities Transactions …" at bounding box center [664, 315] width 1328 height 630
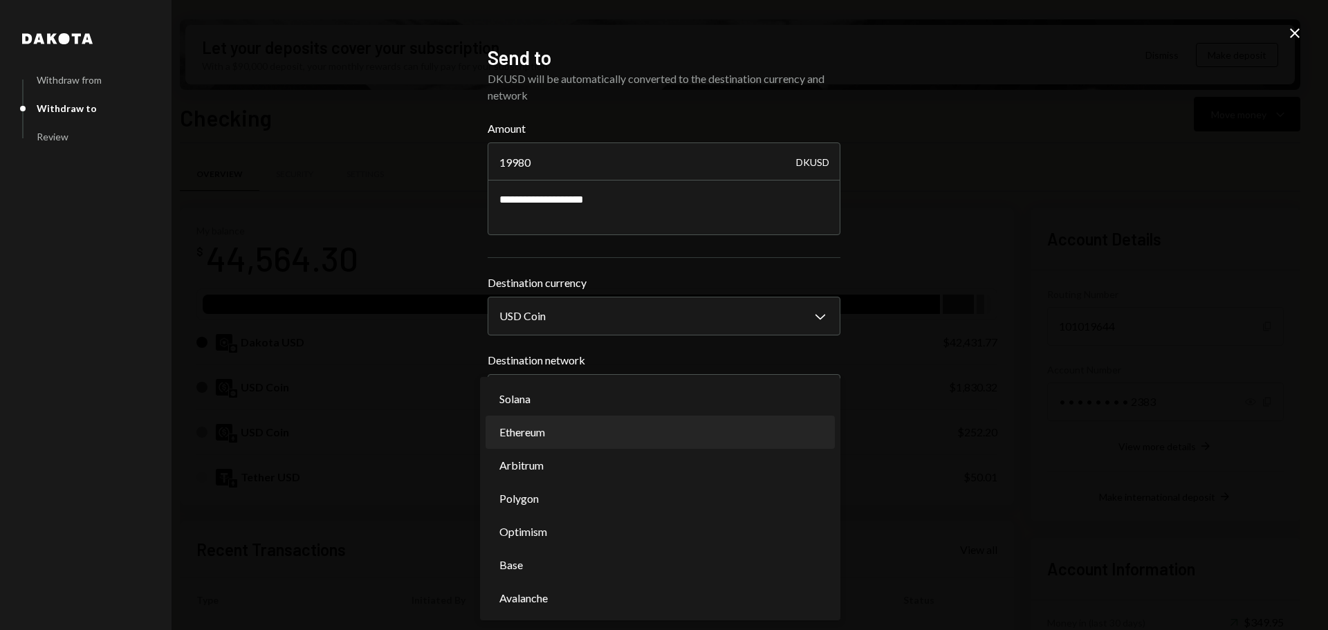
select select "**********"
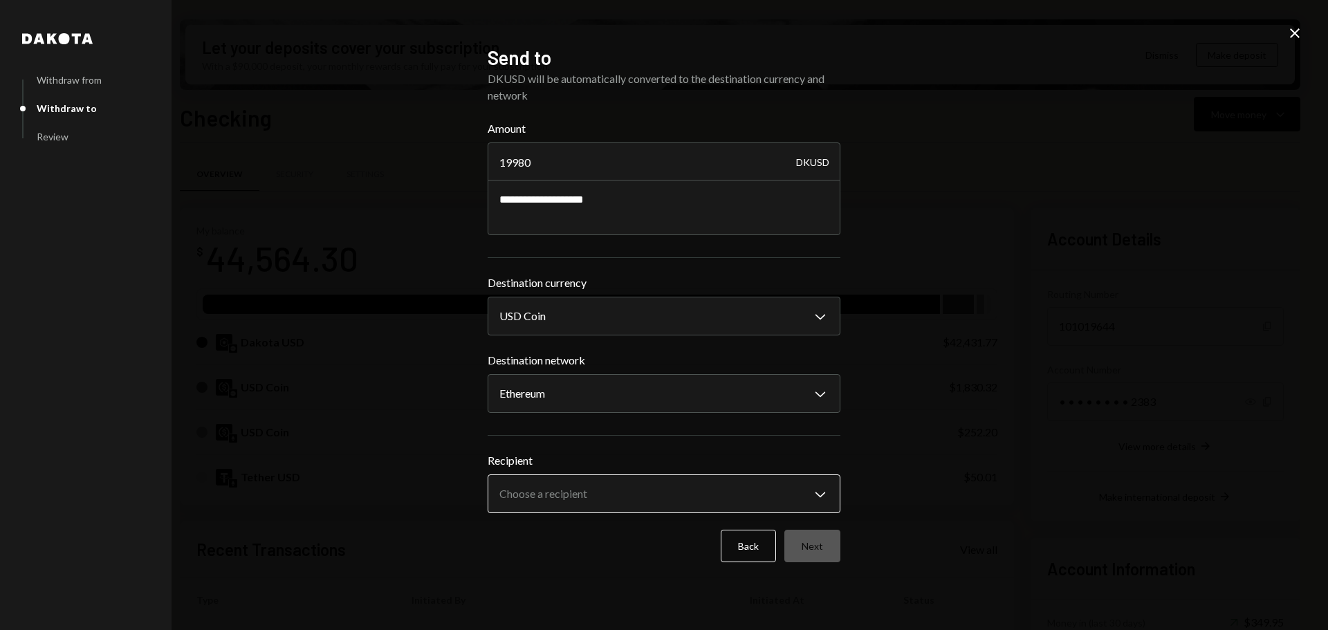
click at [526, 497] on body "H Horizen Foundati... Caret Down Home Home Inbox Inbox Activities Transactions …" at bounding box center [664, 315] width 1328 height 630
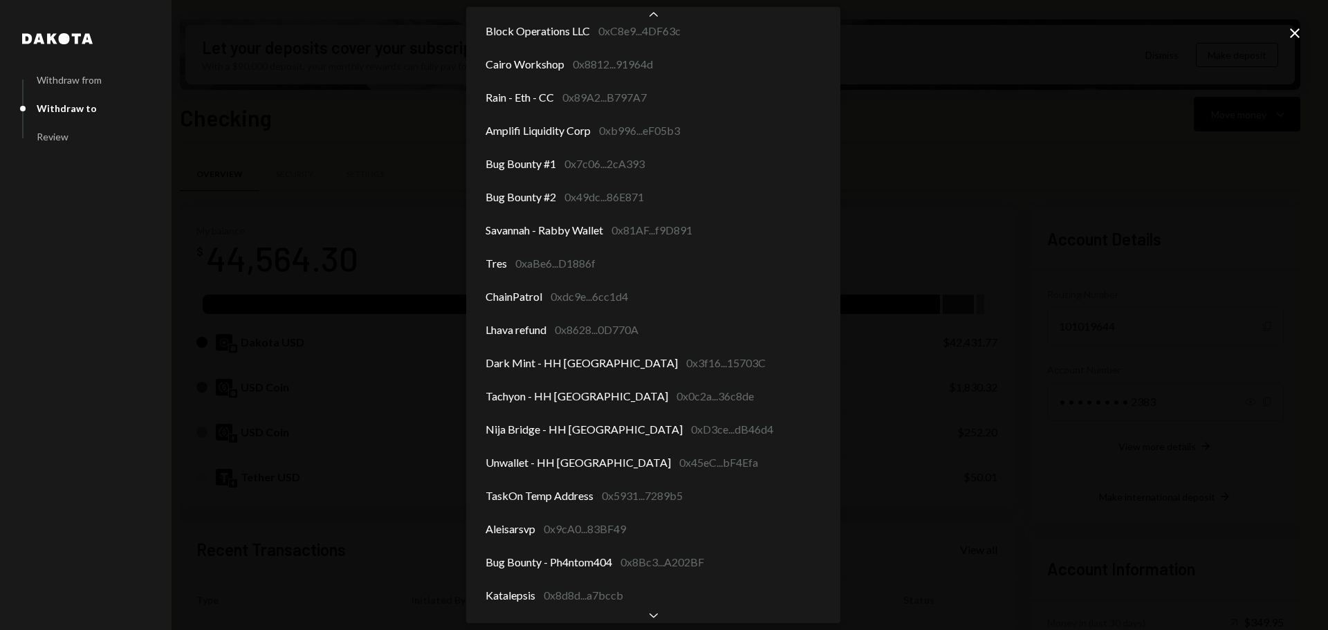
scroll to position [142, 0]
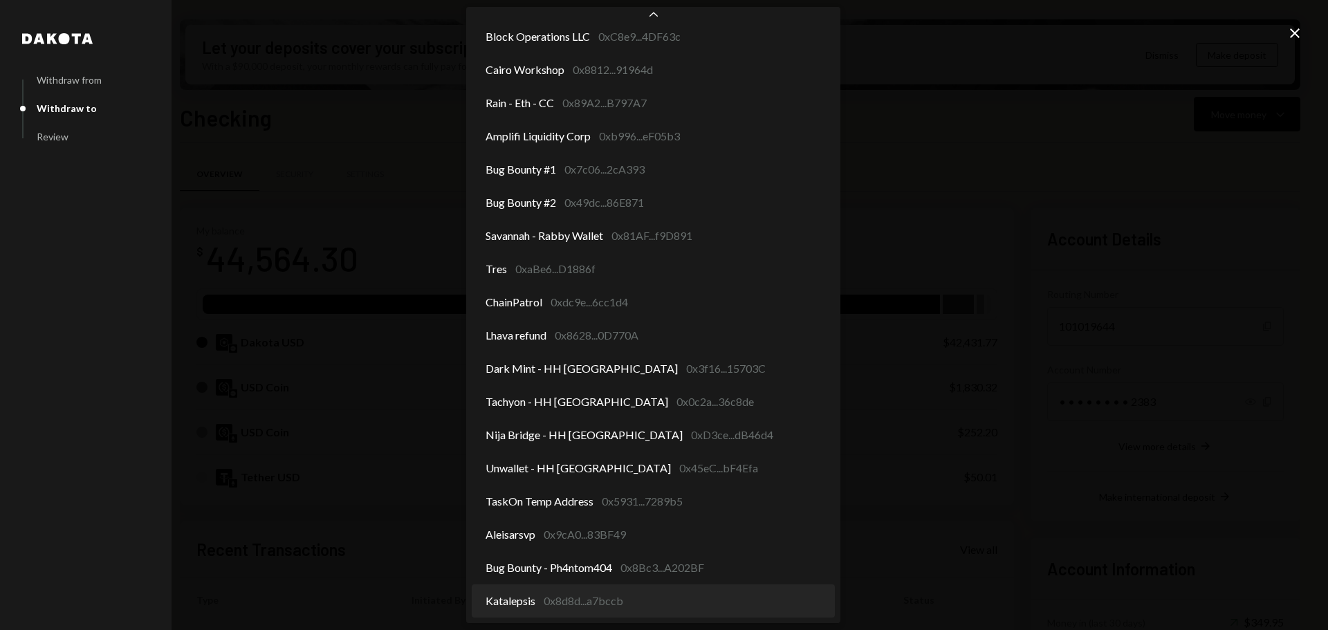
select select "**********"
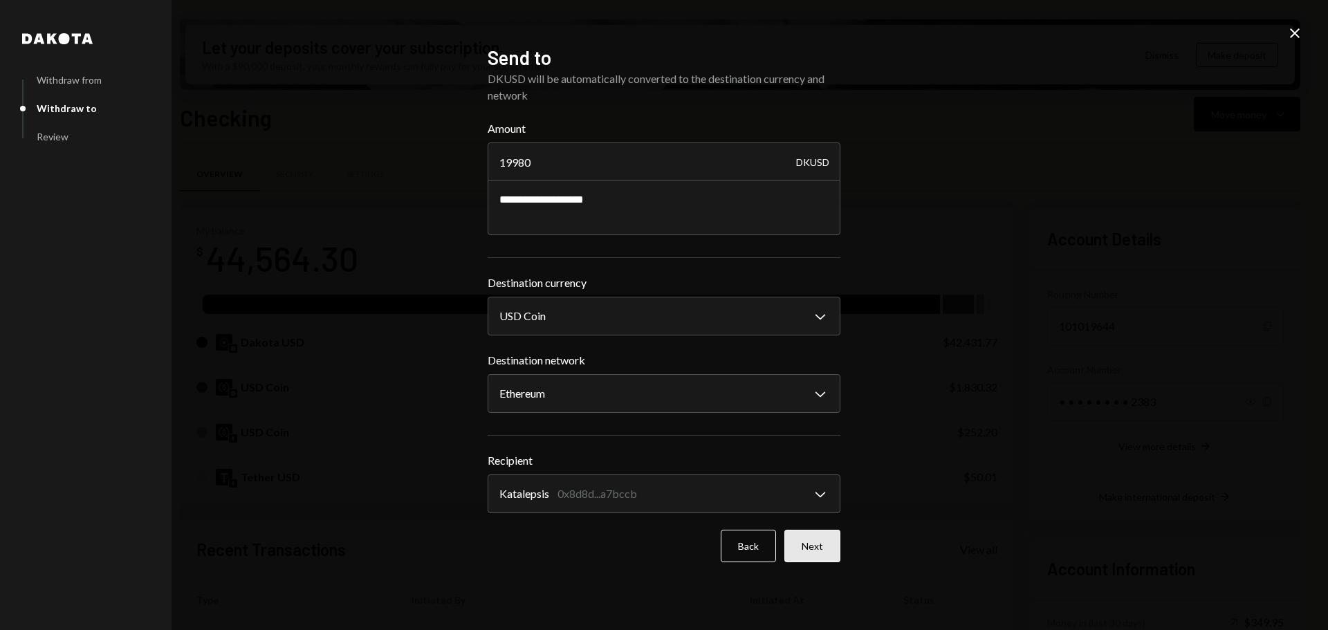
click at [808, 546] on button "Next" at bounding box center [812, 546] width 56 height 33
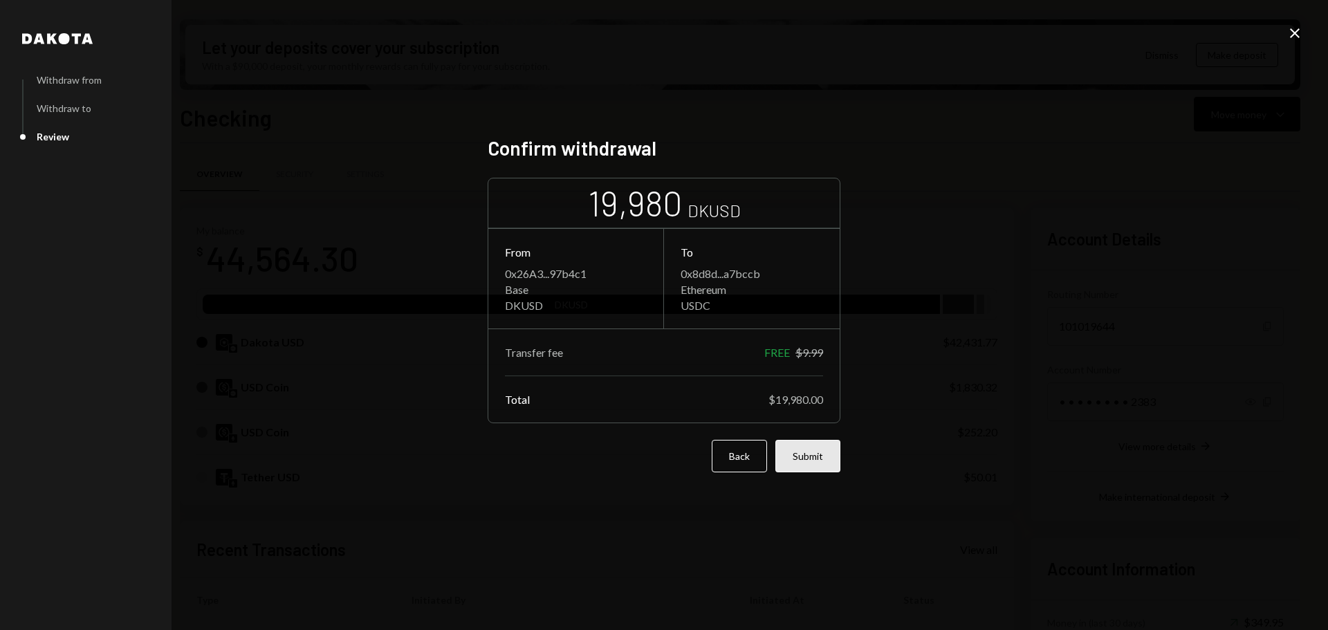
click at [815, 463] on button "Submit" at bounding box center [807, 456] width 65 height 33
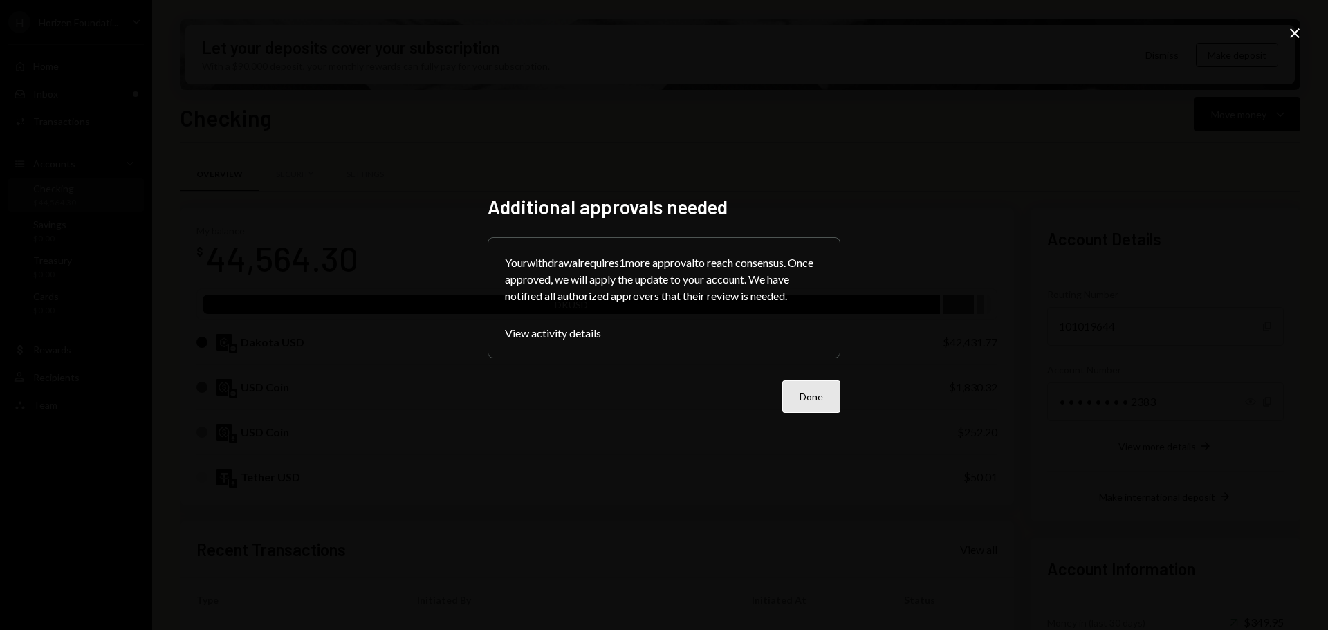
click at [818, 400] on button "Done" at bounding box center [811, 396] width 58 height 33
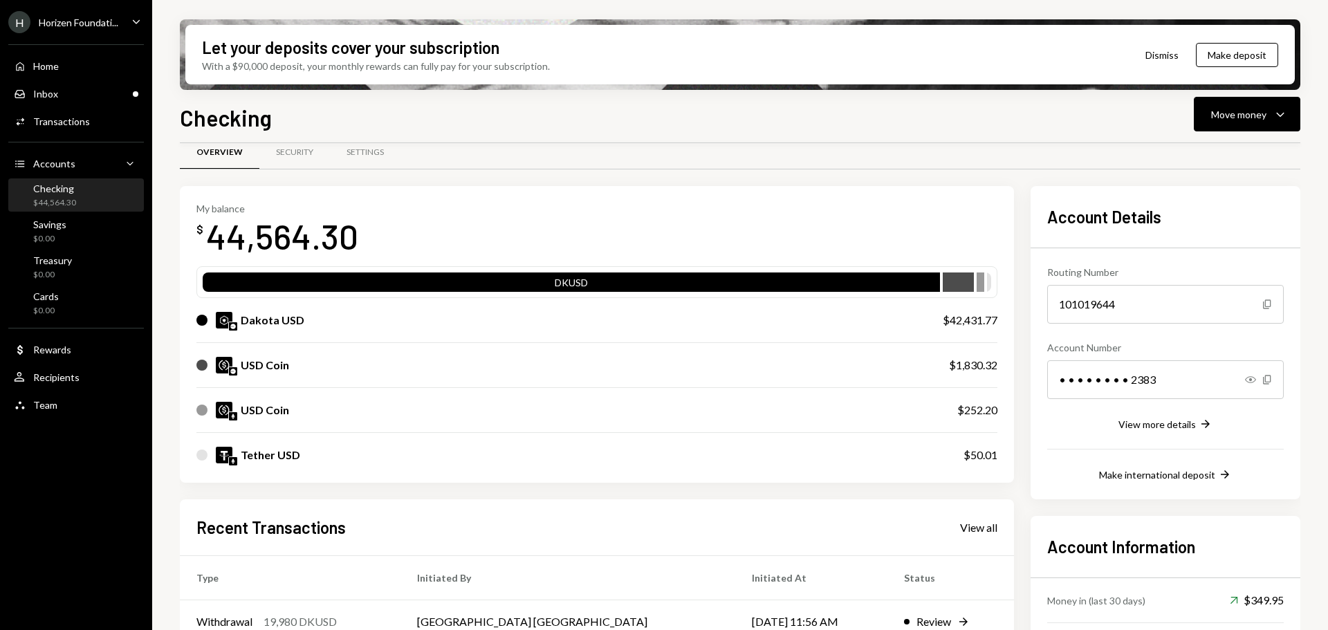
scroll to position [0, 0]
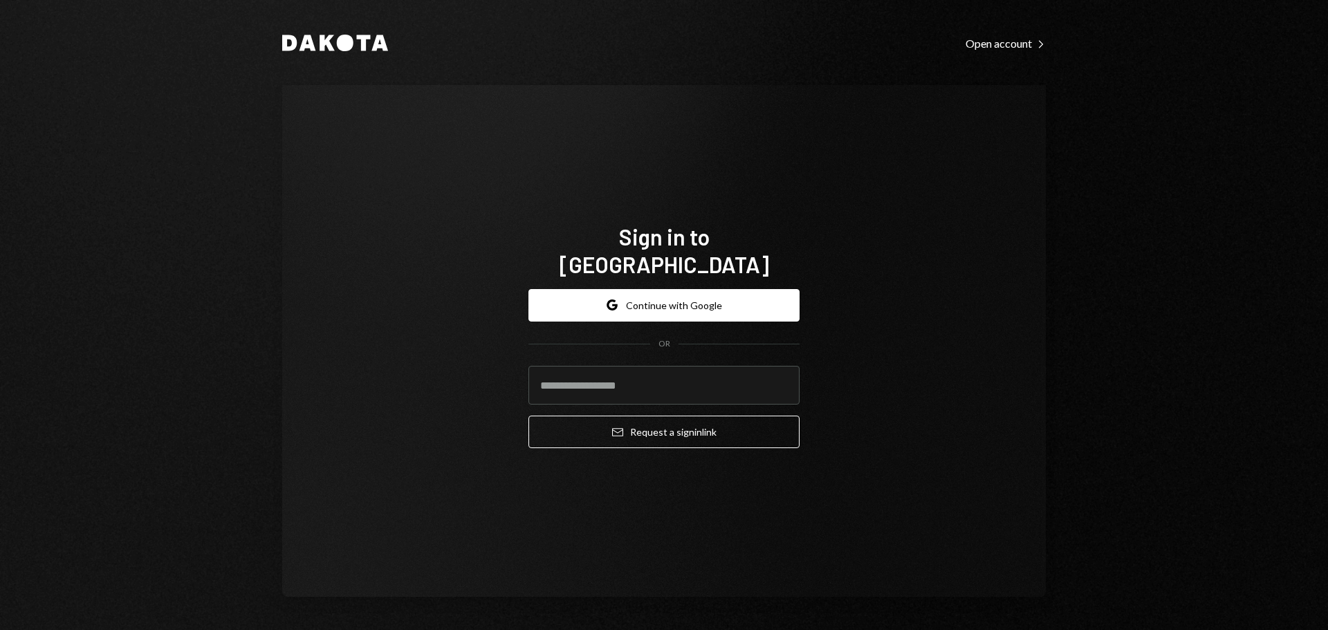
type input "**********"
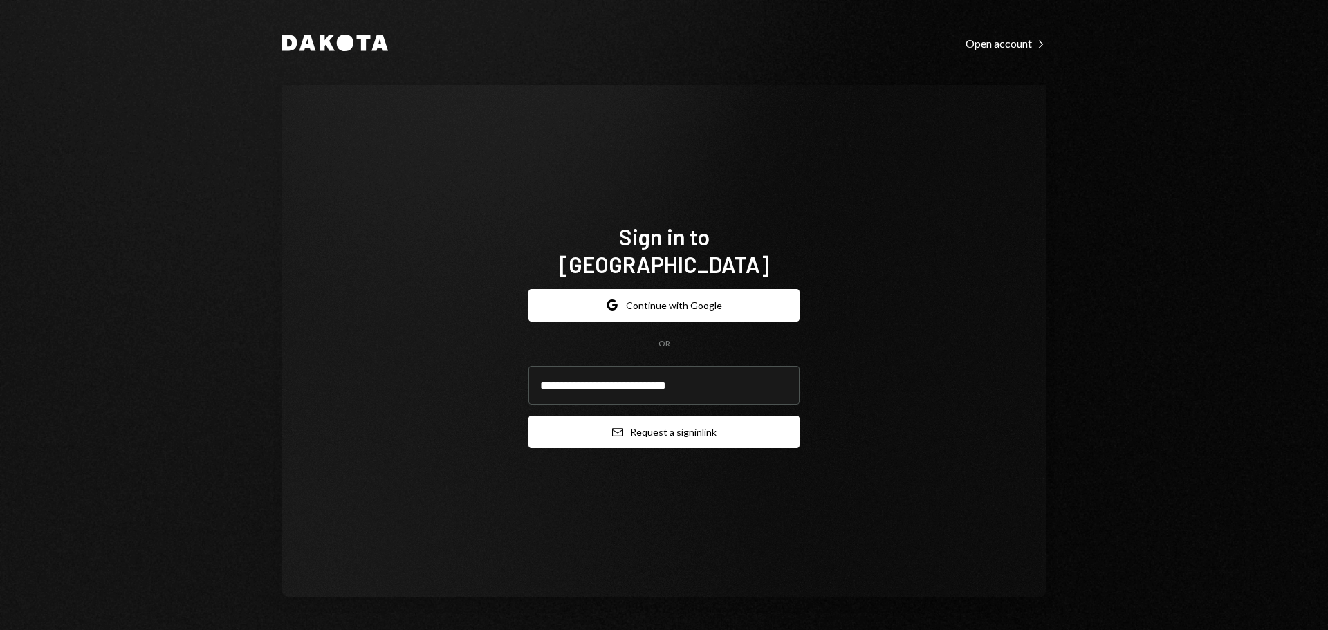
click at [602, 431] on button "Email Request a sign in link" at bounding box center [663, 432] width 271 height 33
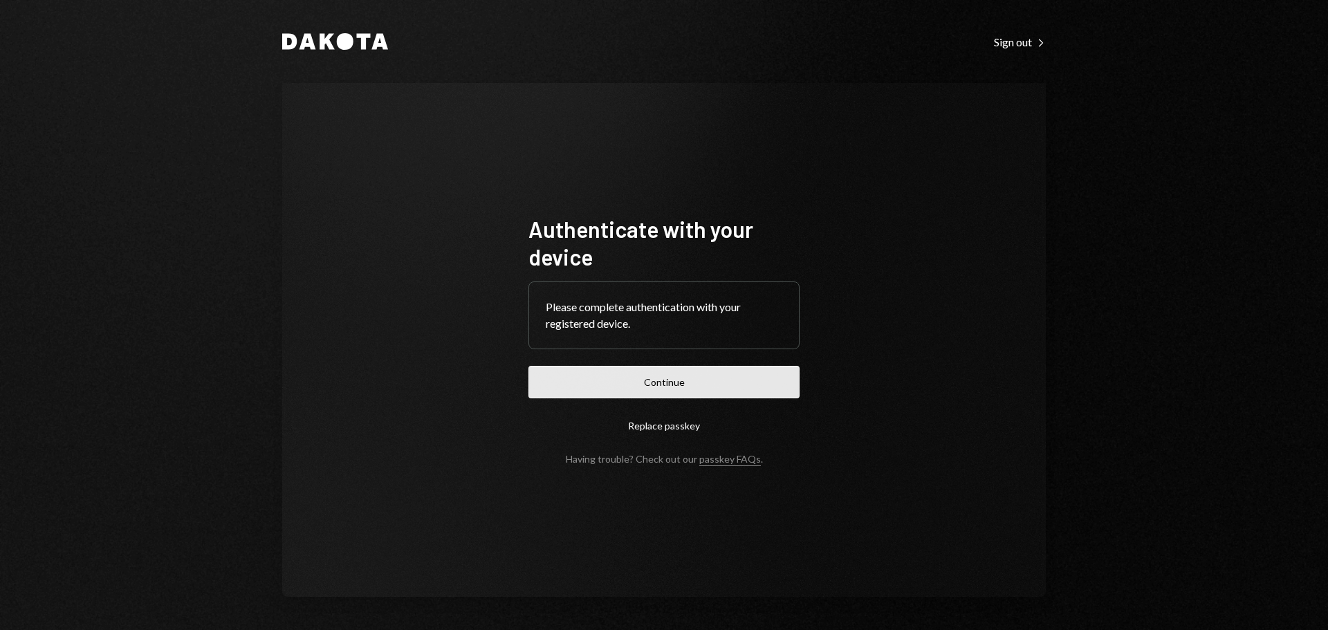
click at [590, 382] on button "Continue" at bounding box center [663, 382] width 271 height 33
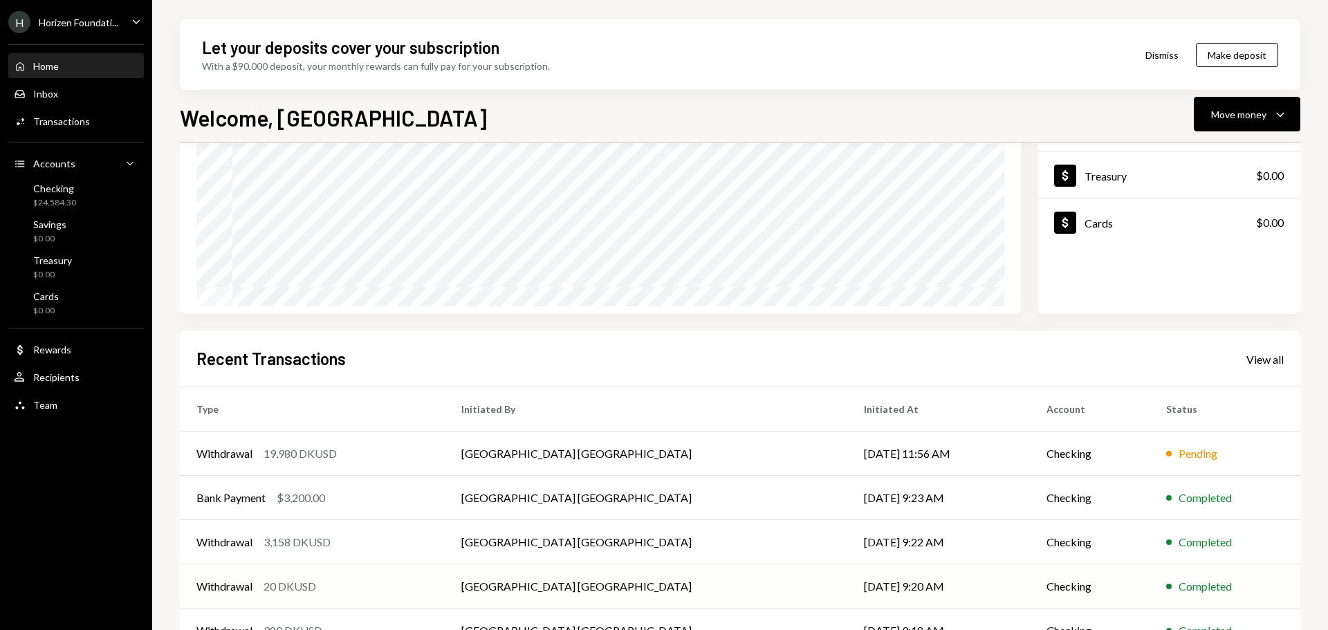
scroll to position [204, 0]
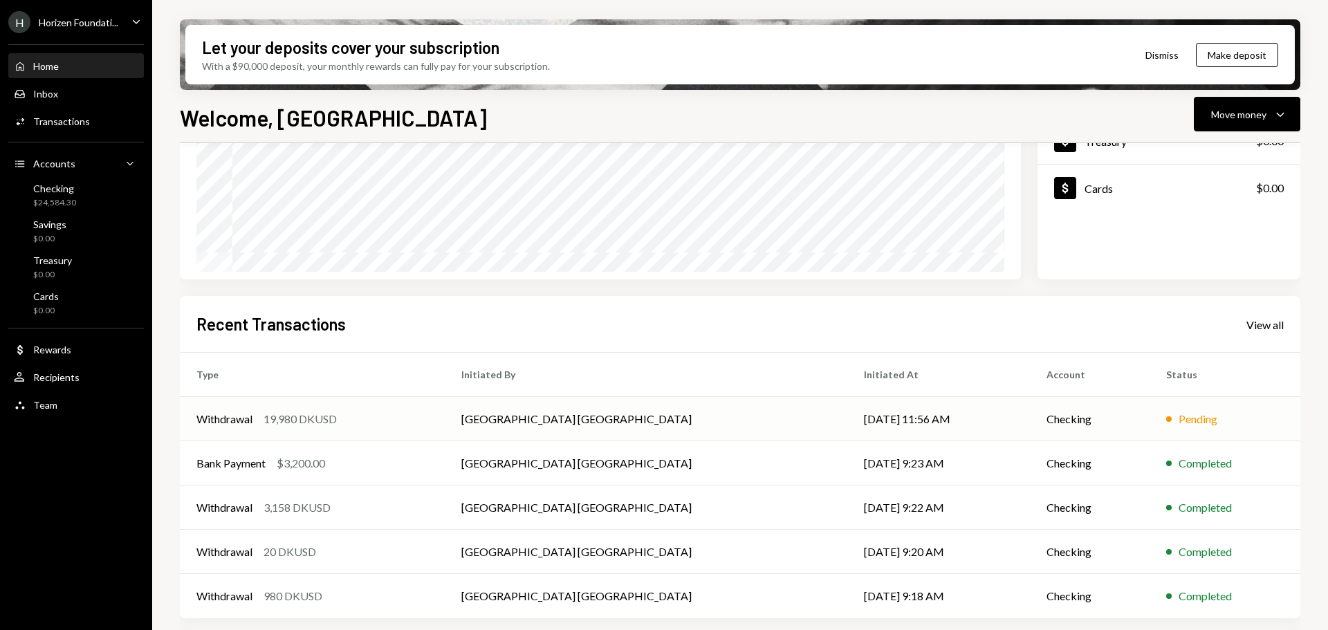
click at [529, 418] on td "[GEOGRAPHIC_DATA] [GEOGRAPHIC_DATA]" at bounding box center [646, 419] width 402 height 44
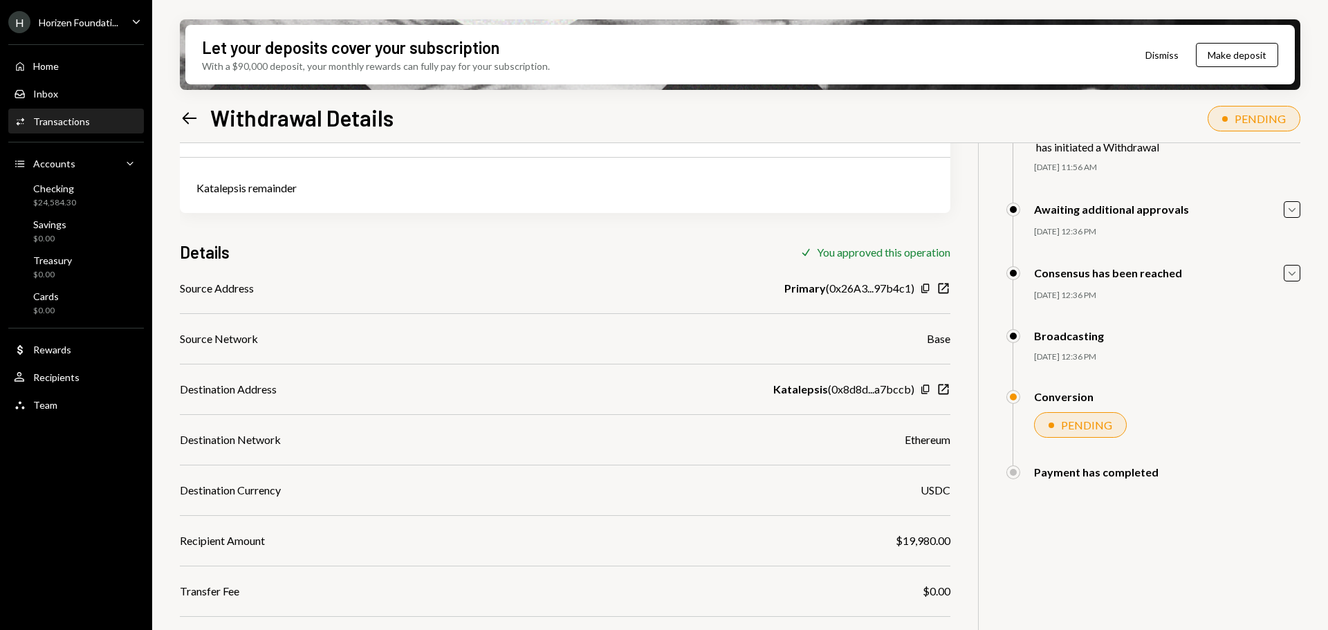
scroll to position [177, 0]
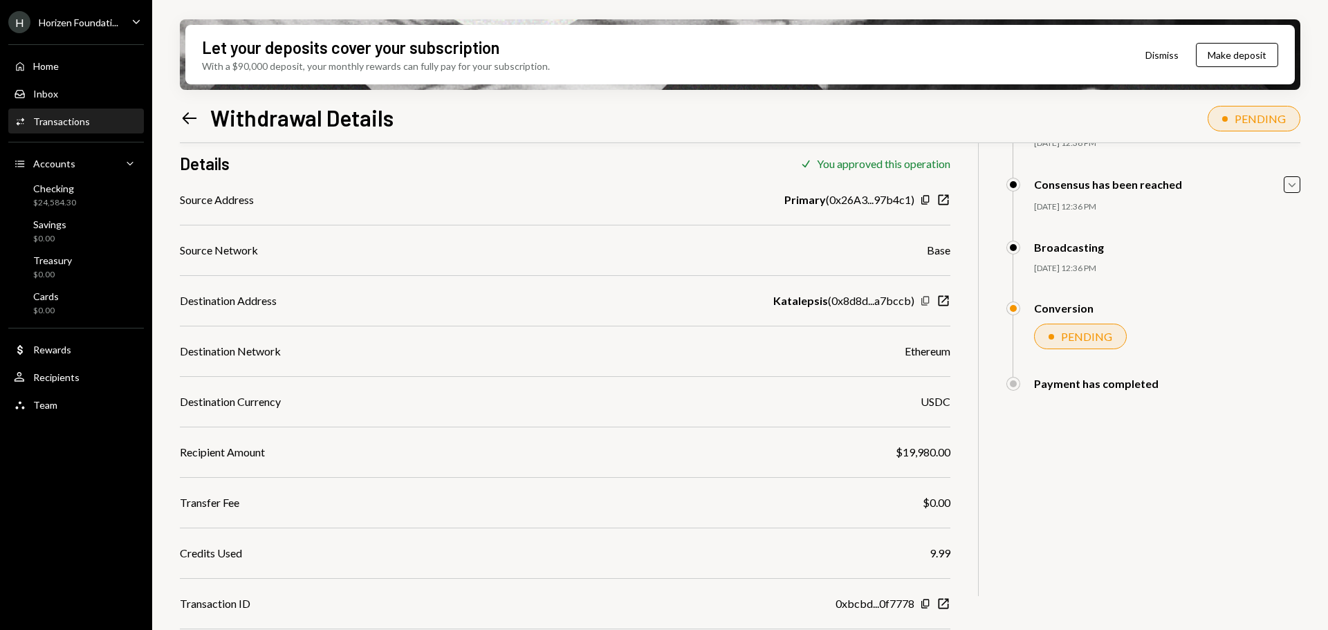
click at [927, 304] on icon "Copy" at bounding box center [925, 300] width 11 height 11
